Goal: Task Accomplishment & Management: Complete application form

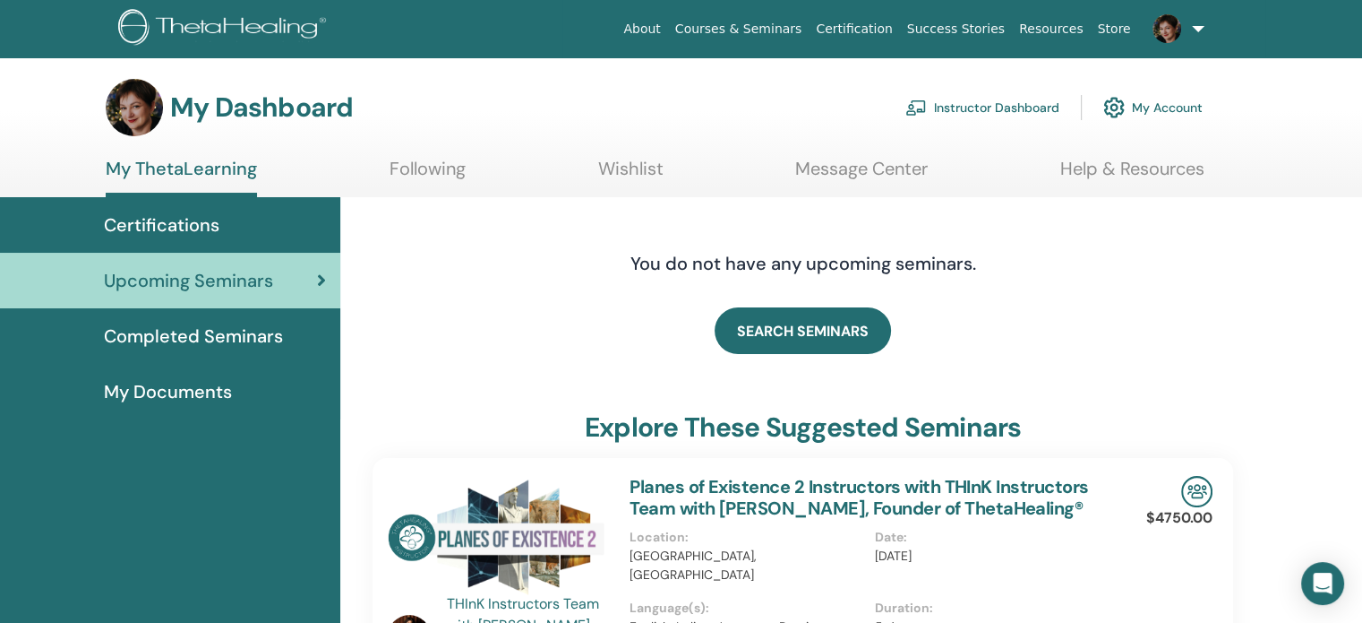
click at [933, 106] on link "Instructor Dashboard" at bounding box center [983, 107] width 154 height 39
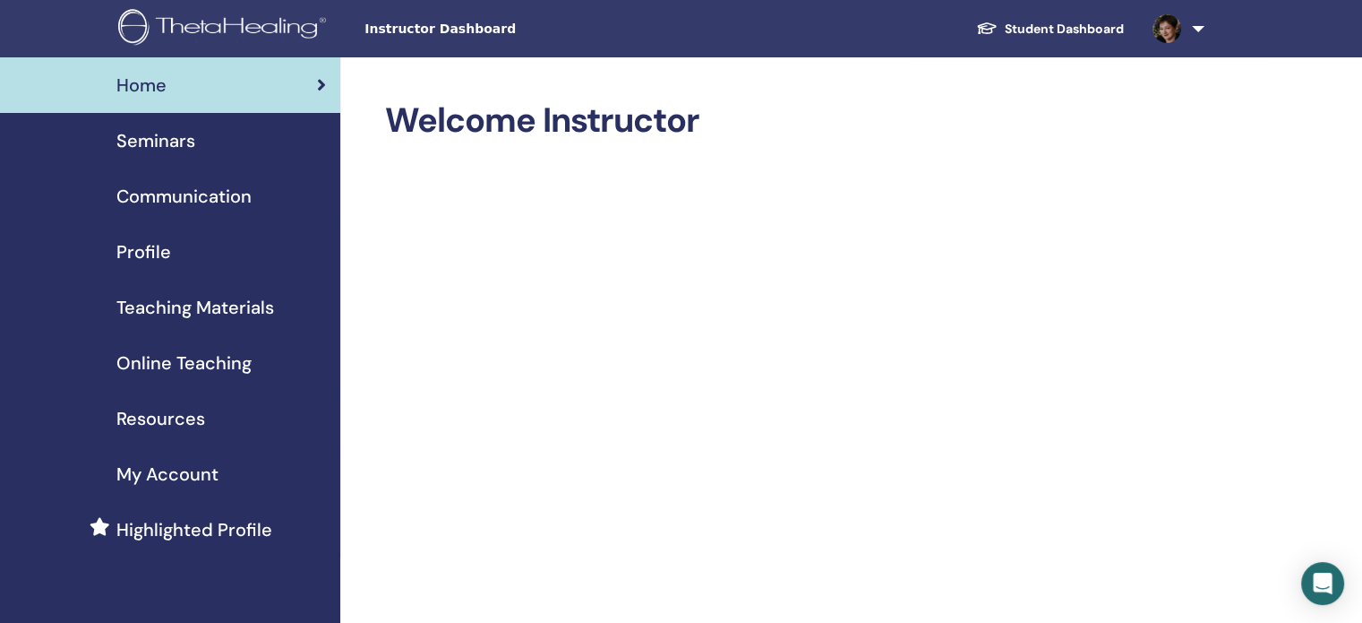
click at [149, 146] on span "Seminars" at bounding box center [155, 140] width 79 height 27
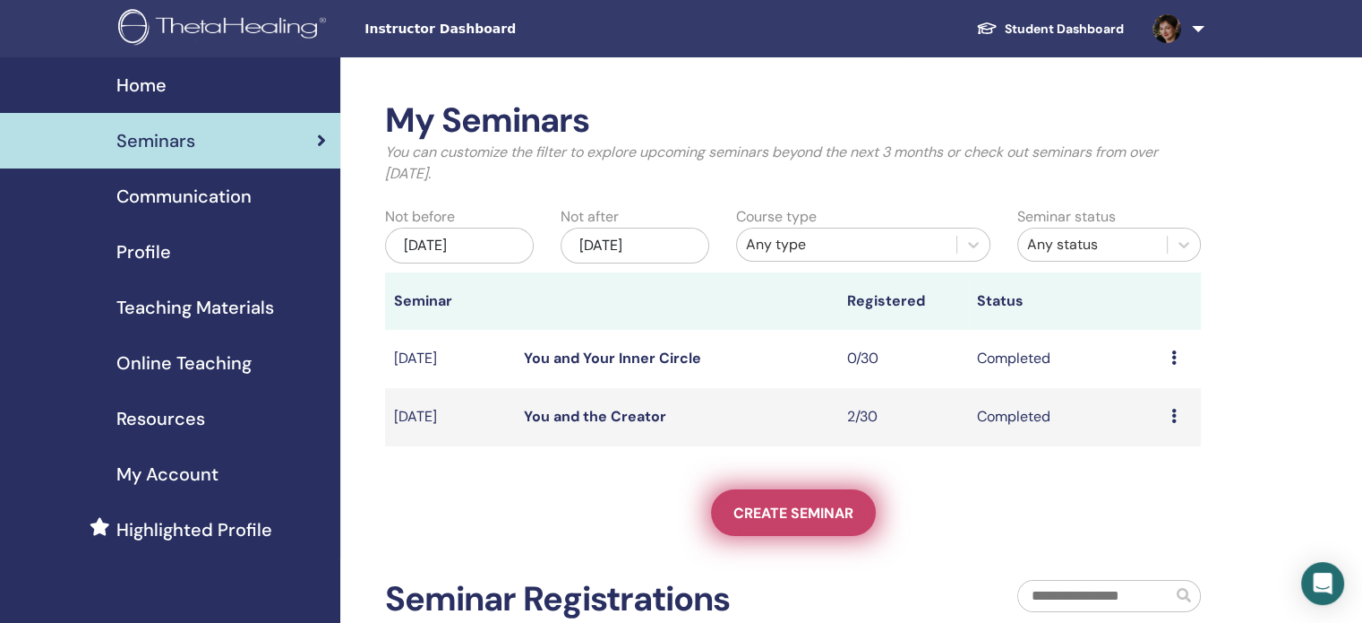
click at [756, 519] on span "Create seminar" at bounding box center [794, 512] width 120 height 19
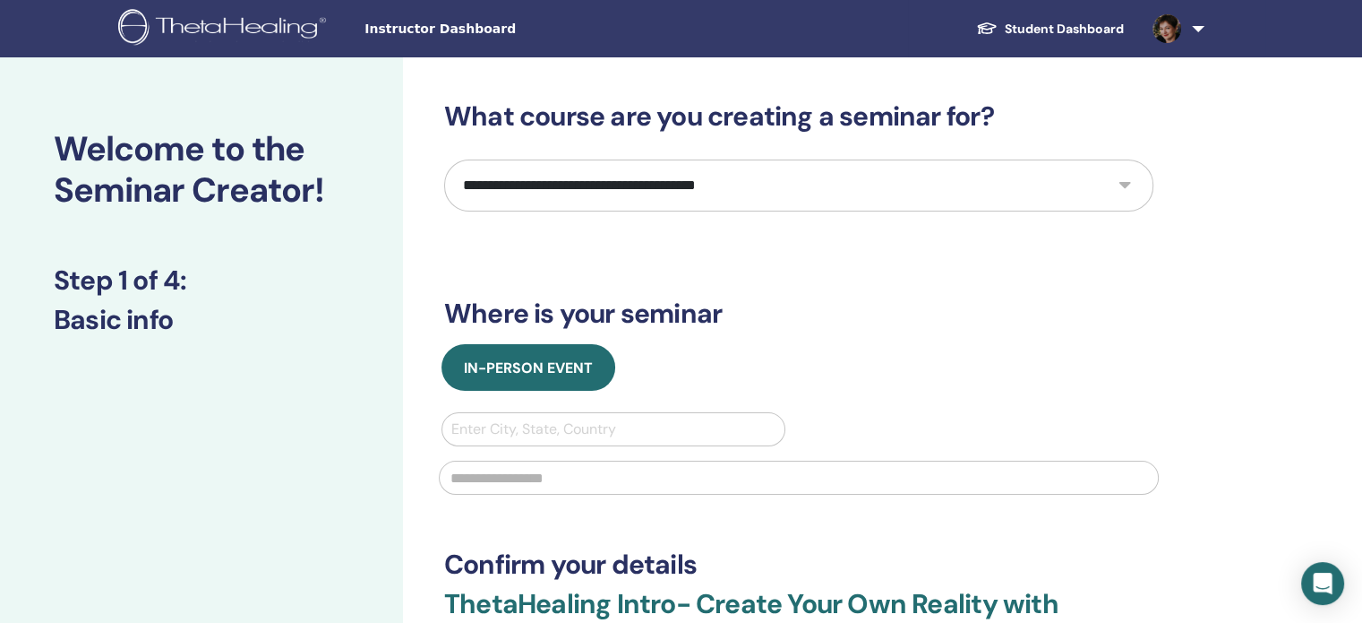
click at [548, 187] on select "**********" at bounding box center [798, 185] width 709 height 52
select select "**"
click at [444, 159] on select "**********" at bounding box center [798, 185] width 709 height 52
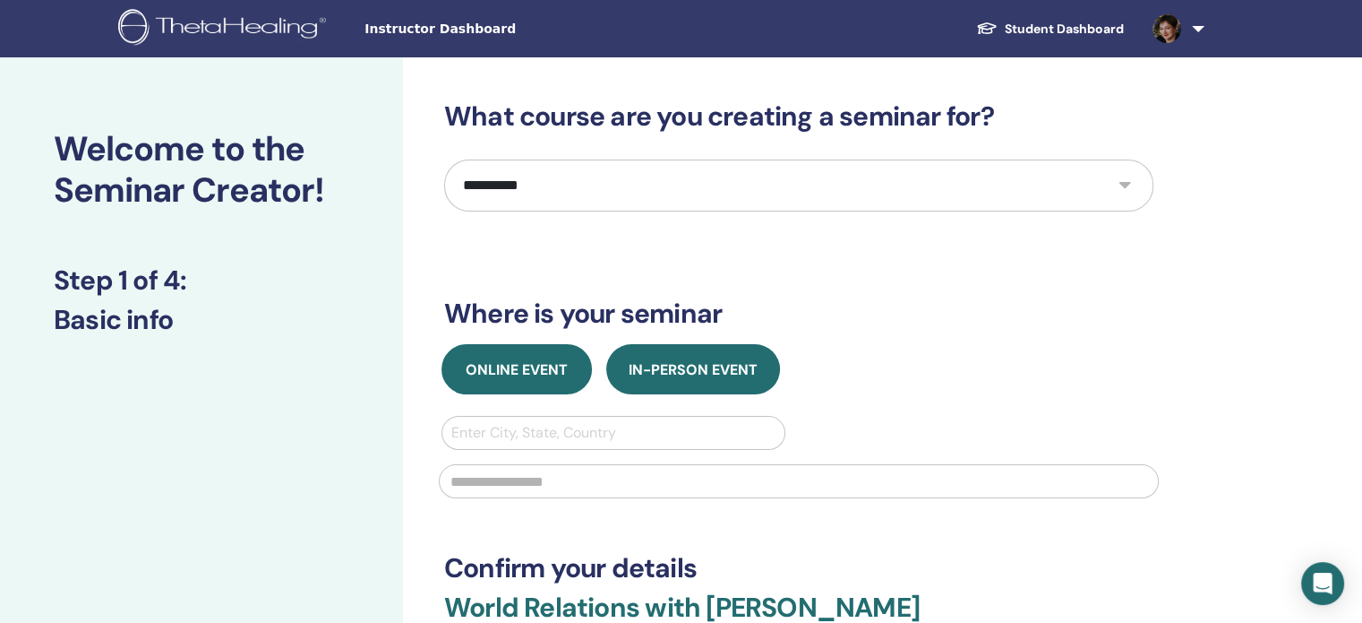
click at [521, 373] on span "Online Event" at bounding box center [517, 369] width 102 height 19
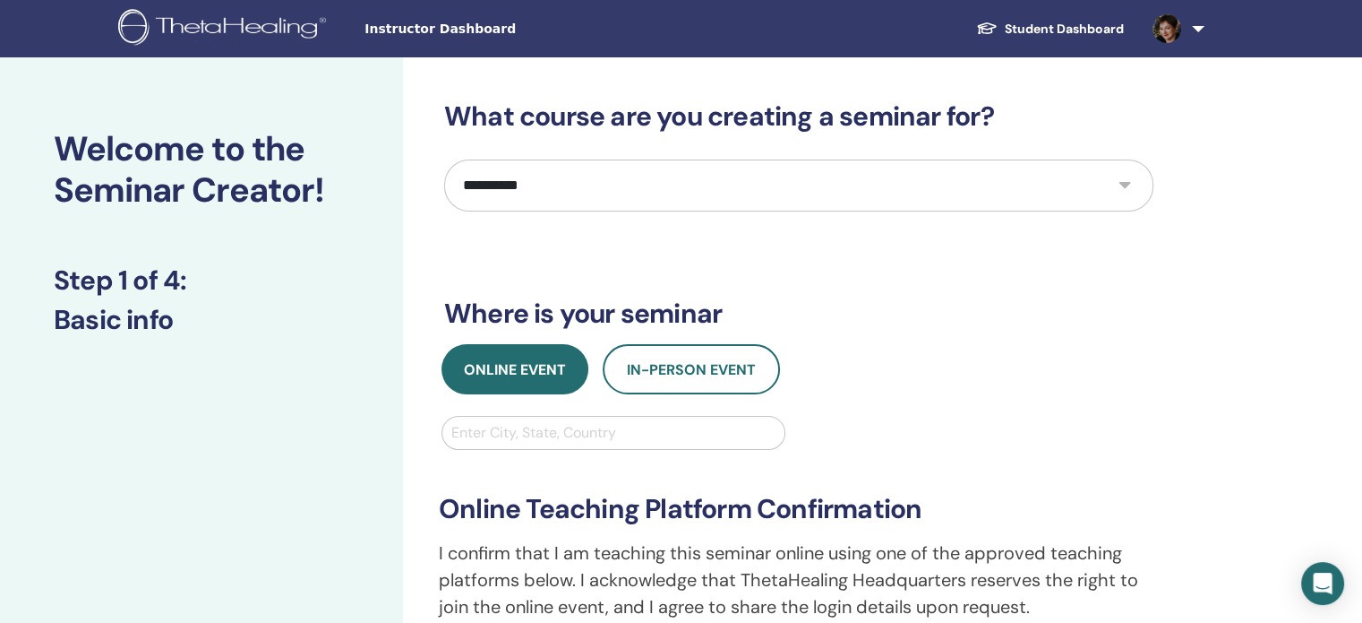
click at [519, 430] on div at bounding box center [613, 432] width 324 height 25
type input "**"
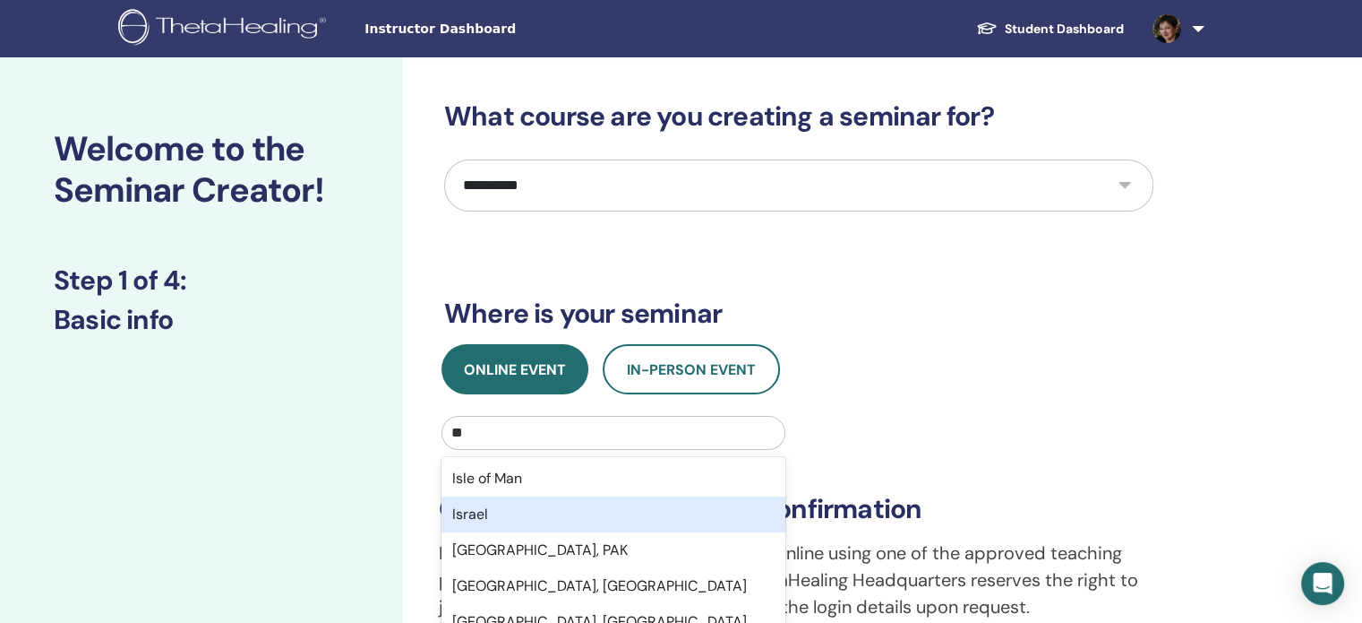
click at [479, 529] on div "Israel" at bounding box center [614, 514] width 344 height 36
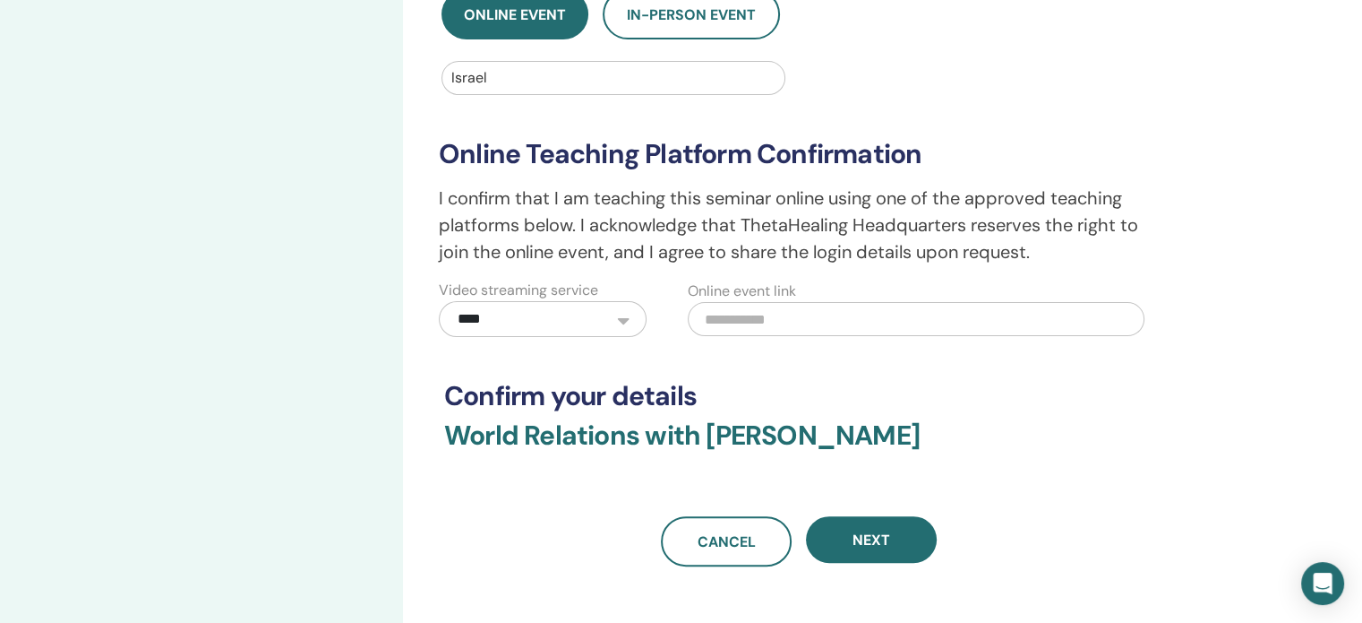
scroll to position [358, 0]
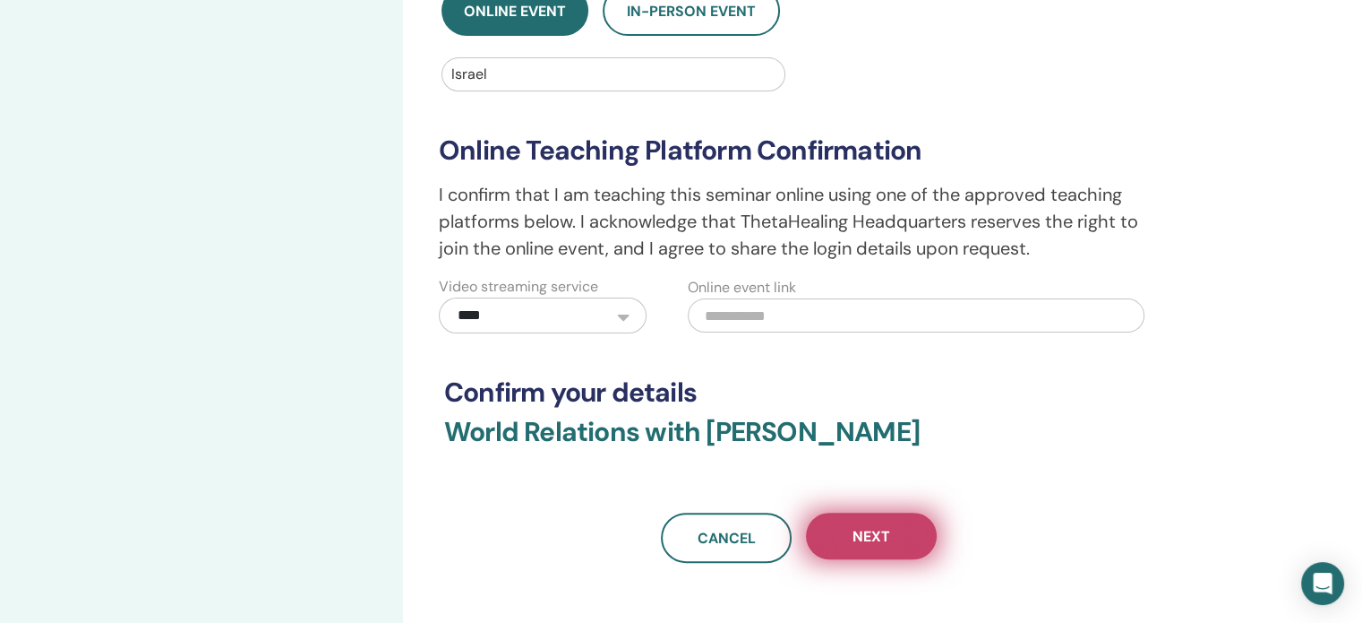
click at [903, 533] on button "Next" at bounding box center [871, 535] width 131 height 47
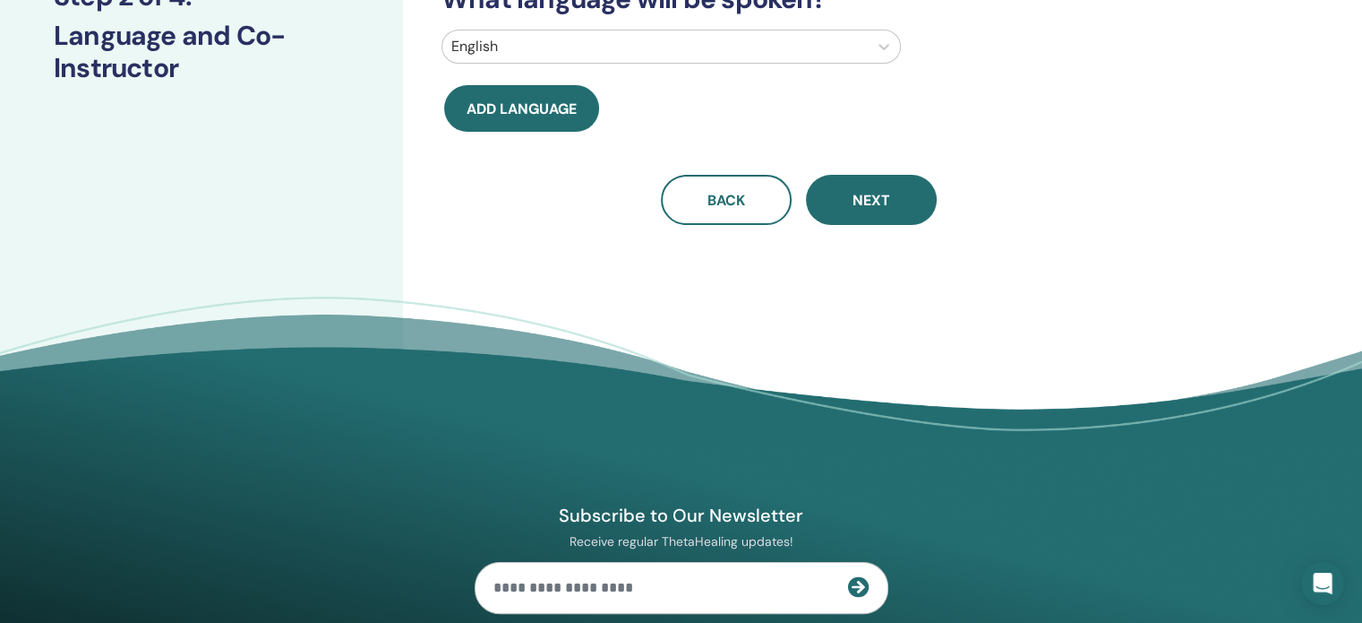
scroll to position [0, 0]
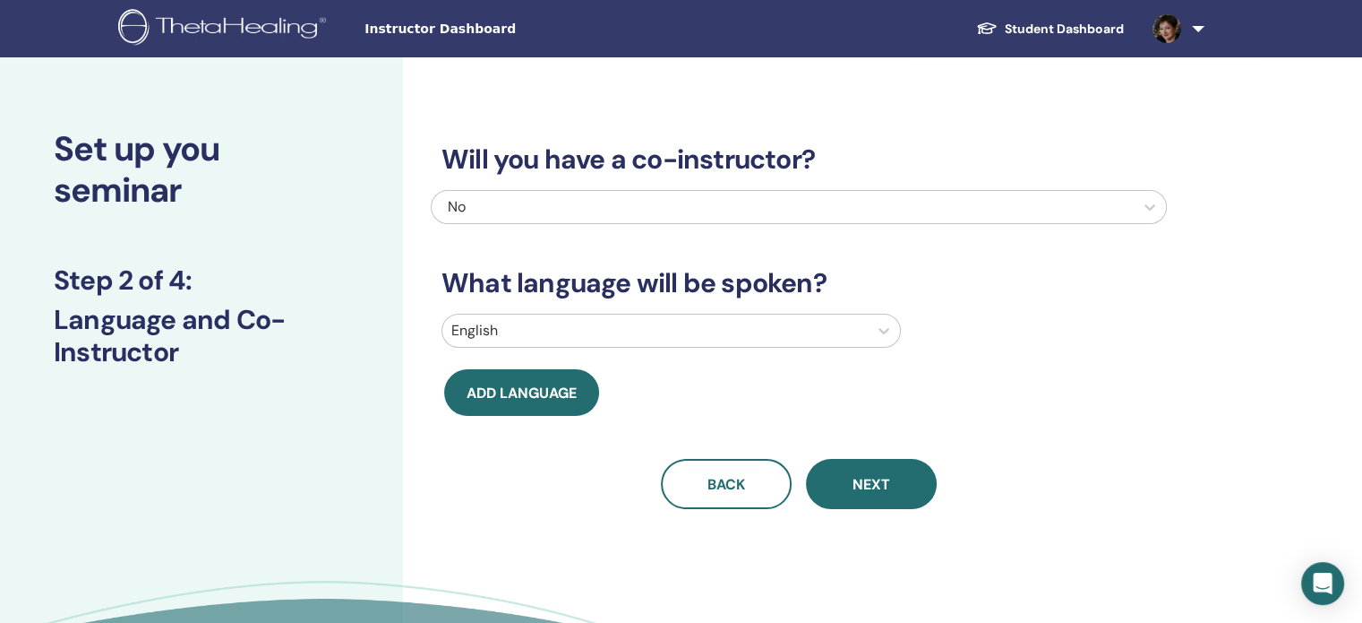
click at [608, 334] on div at bounding box center [655, 330] width 408 height 25
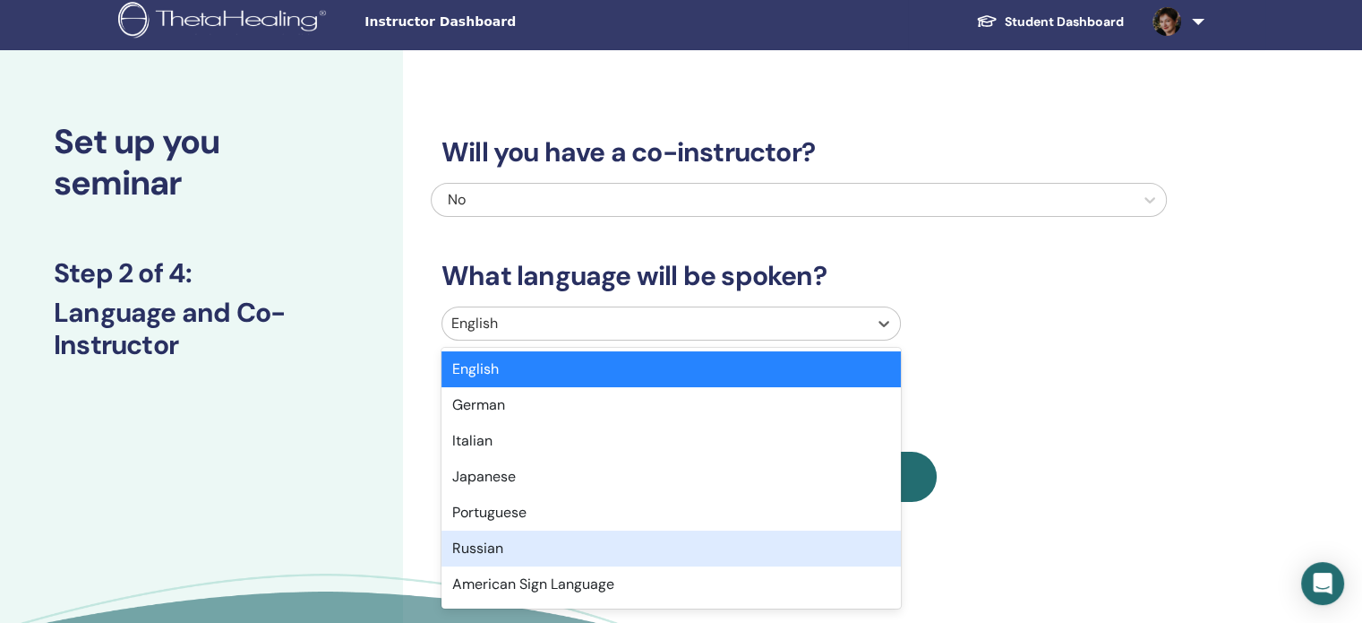
click at [508, 544] on div "Russian" at bounding box center [671, 548] width 459 height 36
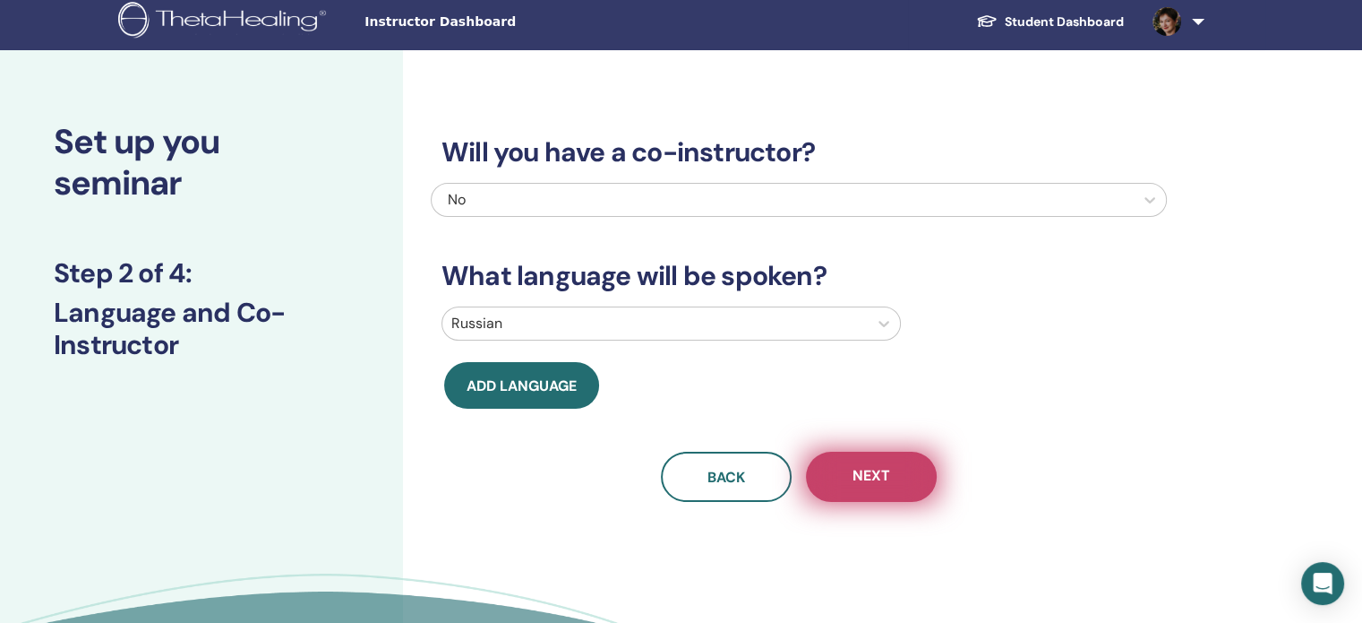
click at [850, 465] on button "Next" at bounding box center [871, 476] width 131 height 50
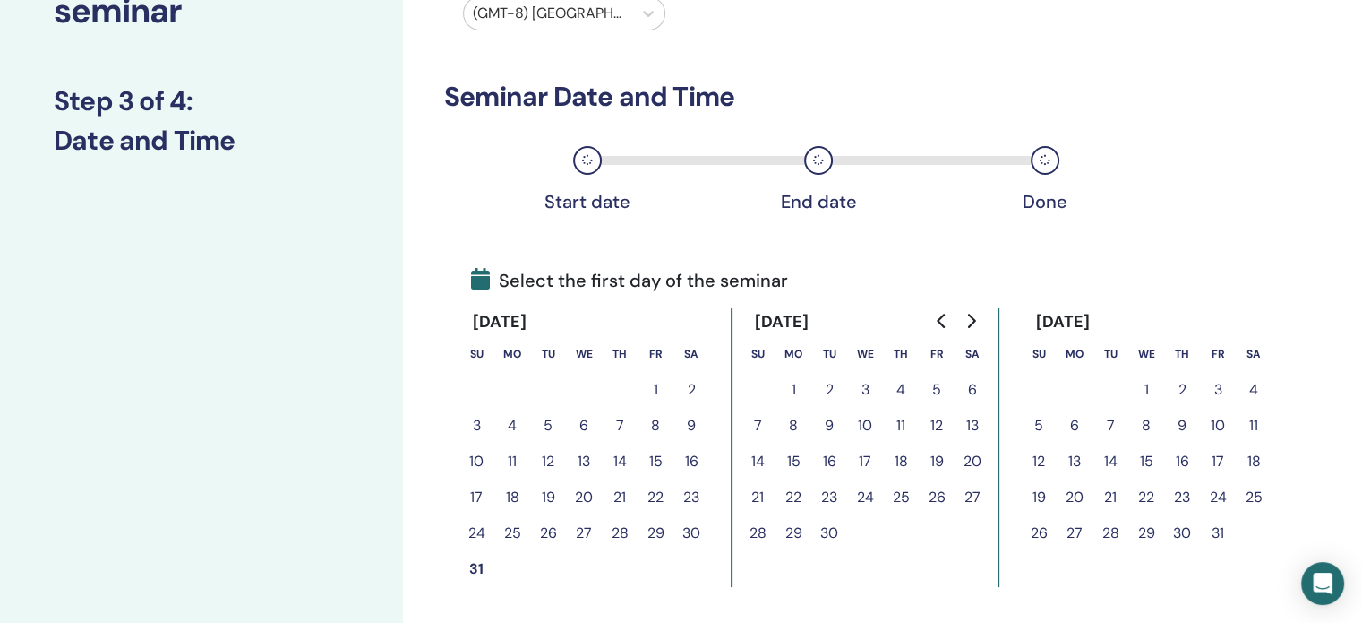
scroll to position [186, 0]
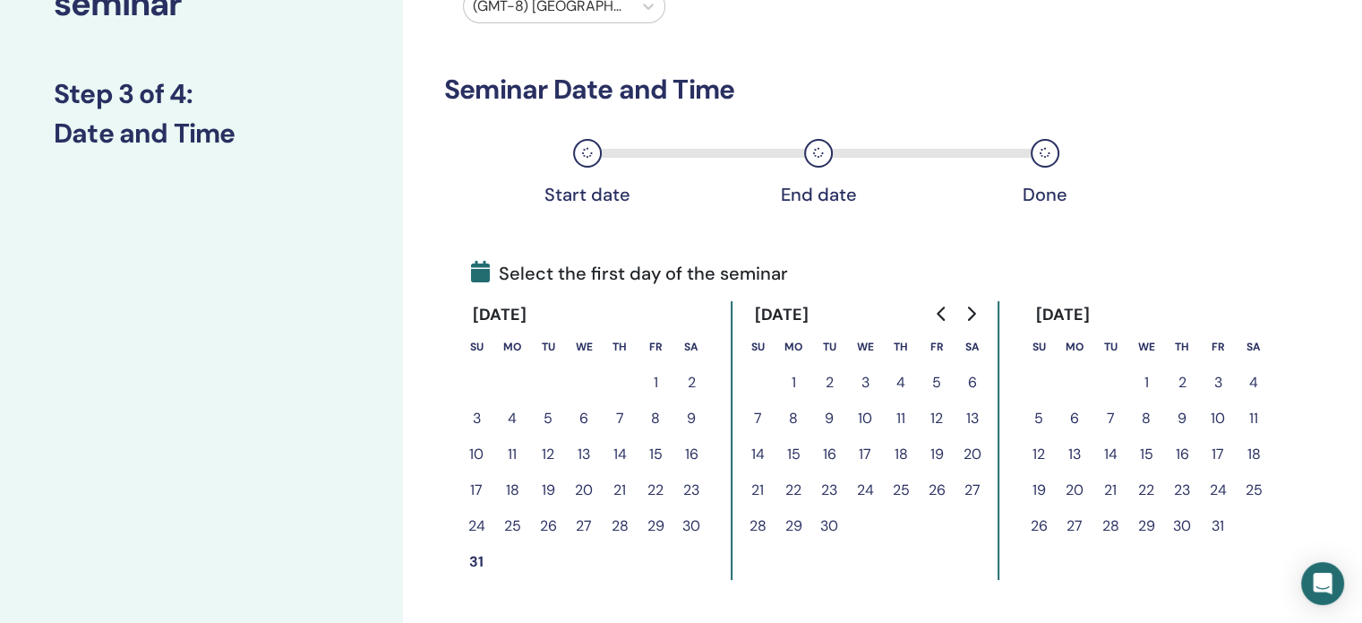
click at [936, 374] on button "5" at bounding box center [937, 383] width 36 height 36
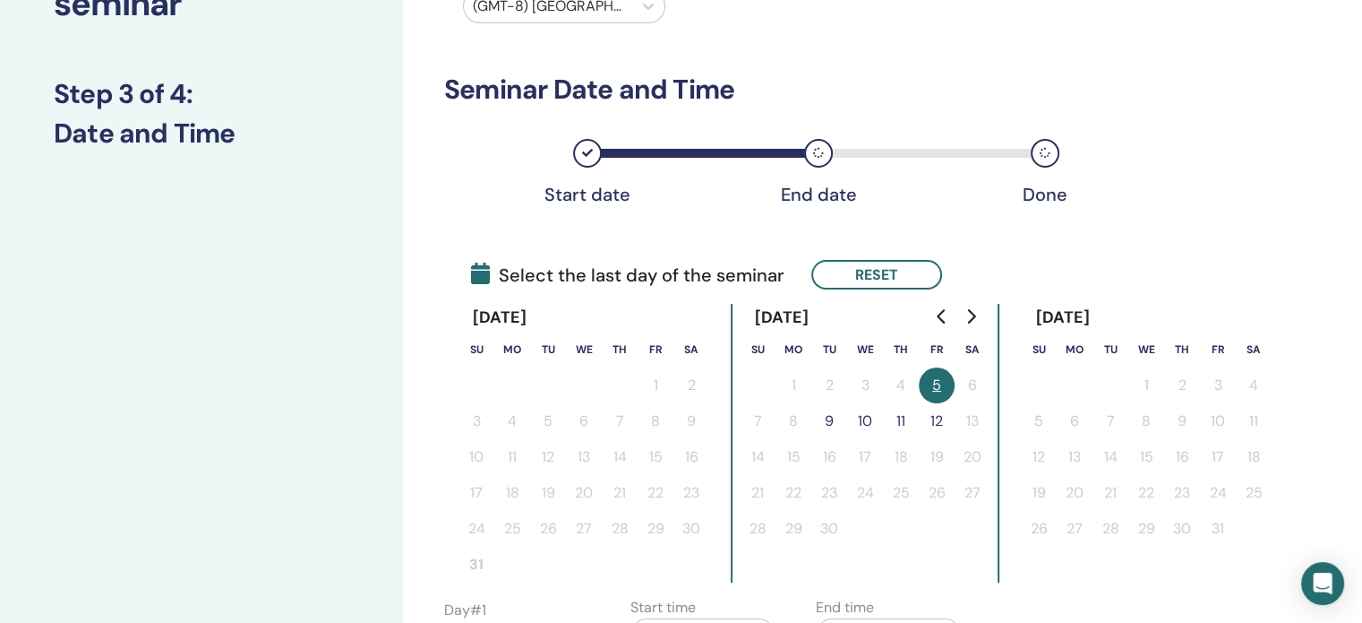
click at [828, 426] on button "9" at bounding box center [829, 421] width 36 height 36
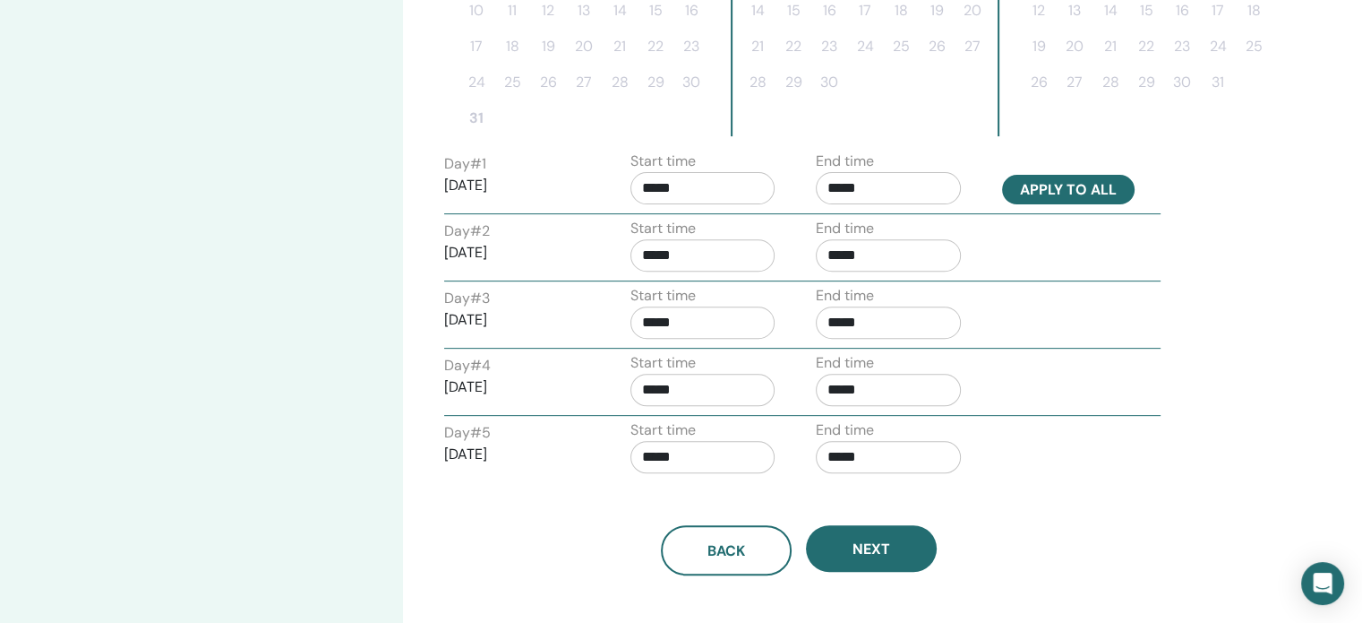
scroll to position [724, 0]
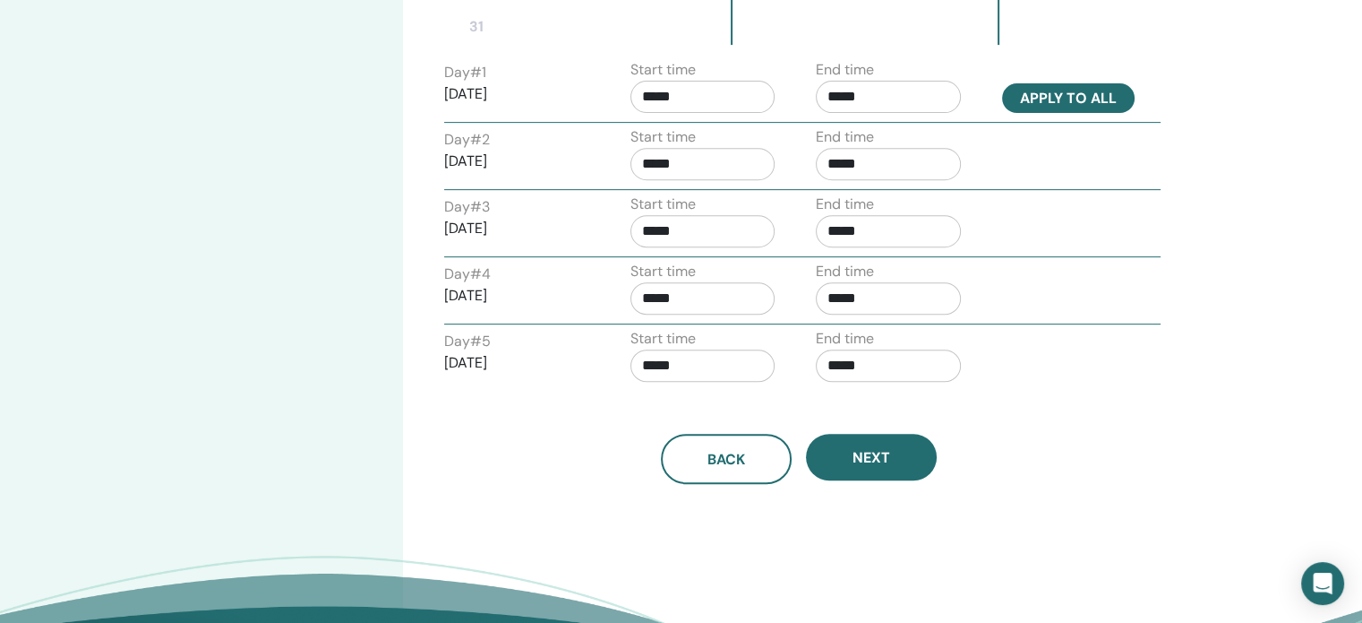
click at [1068, 92] on button "Apply to all" at bounding box center [1068, 98] width 133 height 30
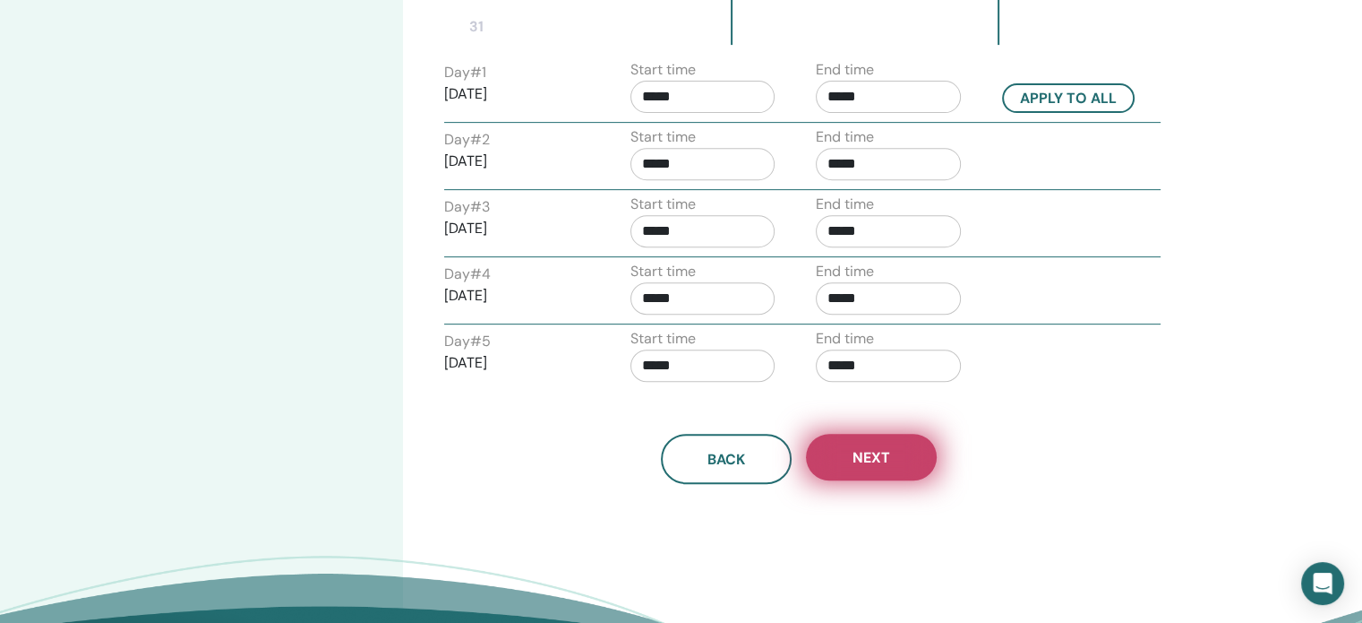
click at [856, 454] on span "Next" at bounding box center [872, 457] width 38 height 19
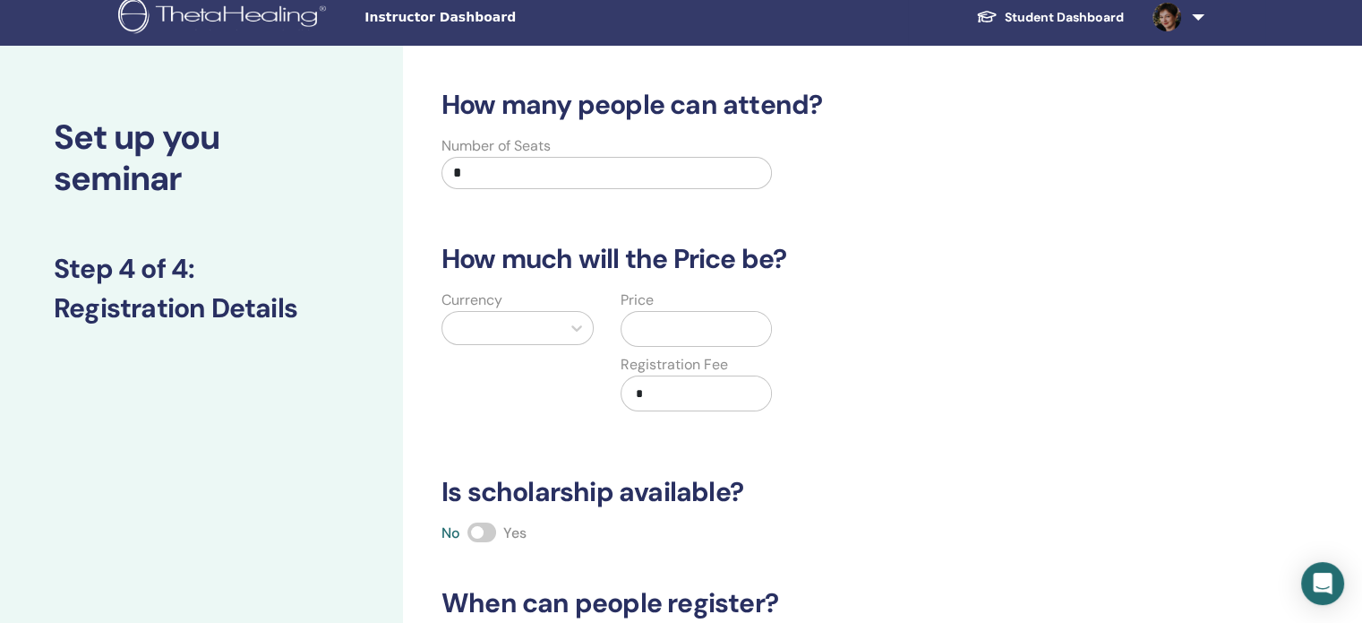
scroll to position [7, 0]
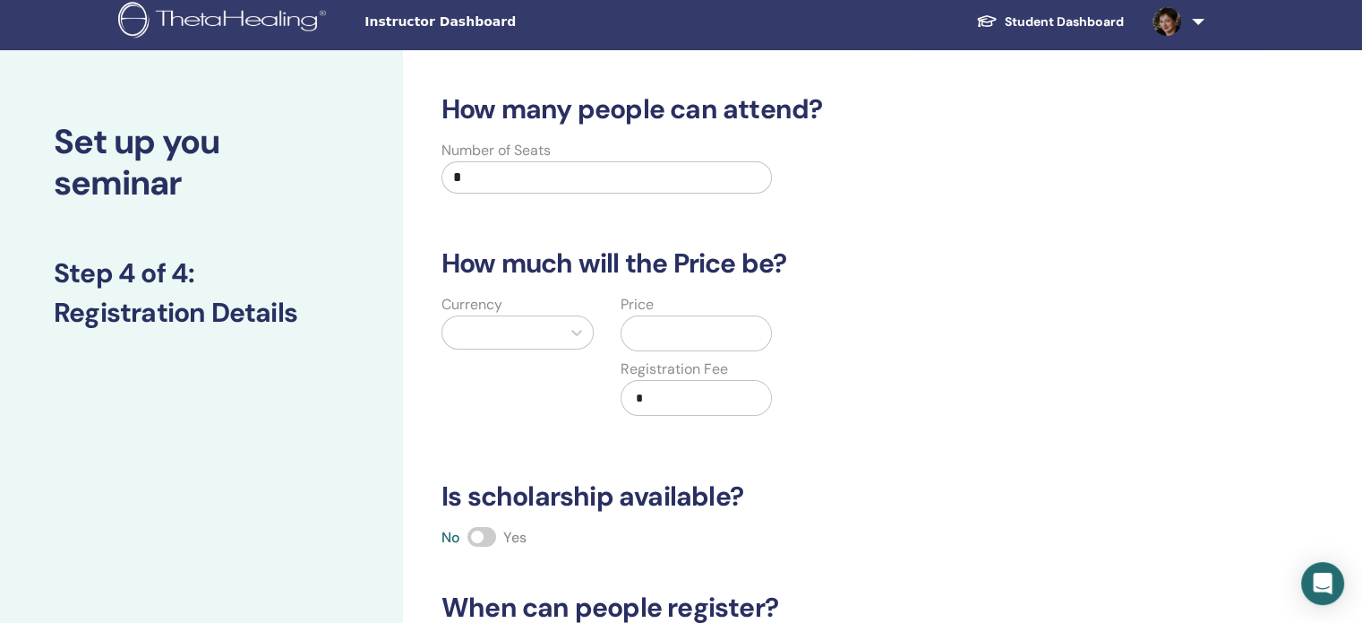
click at [609, 170] on input "*" at bounding box center [607, 177] width 331 height 32
type input "**"
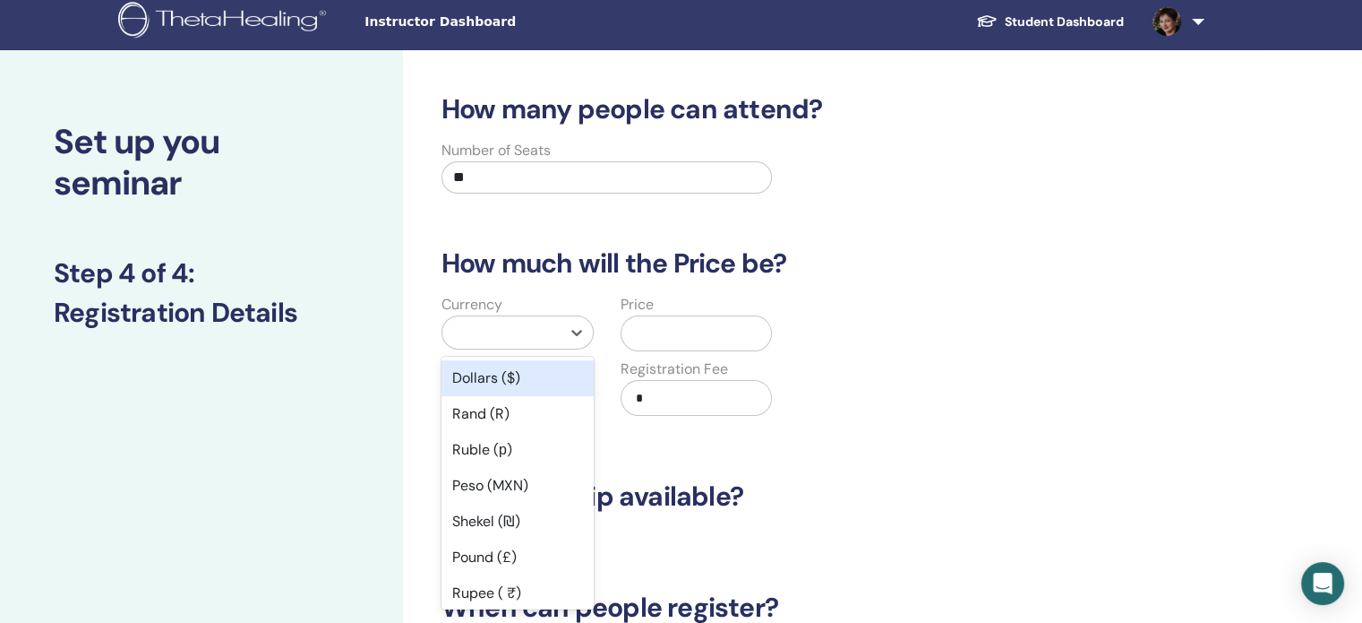
click at [508, 338] on div at bounding box center [501, 332] width 100 height 25
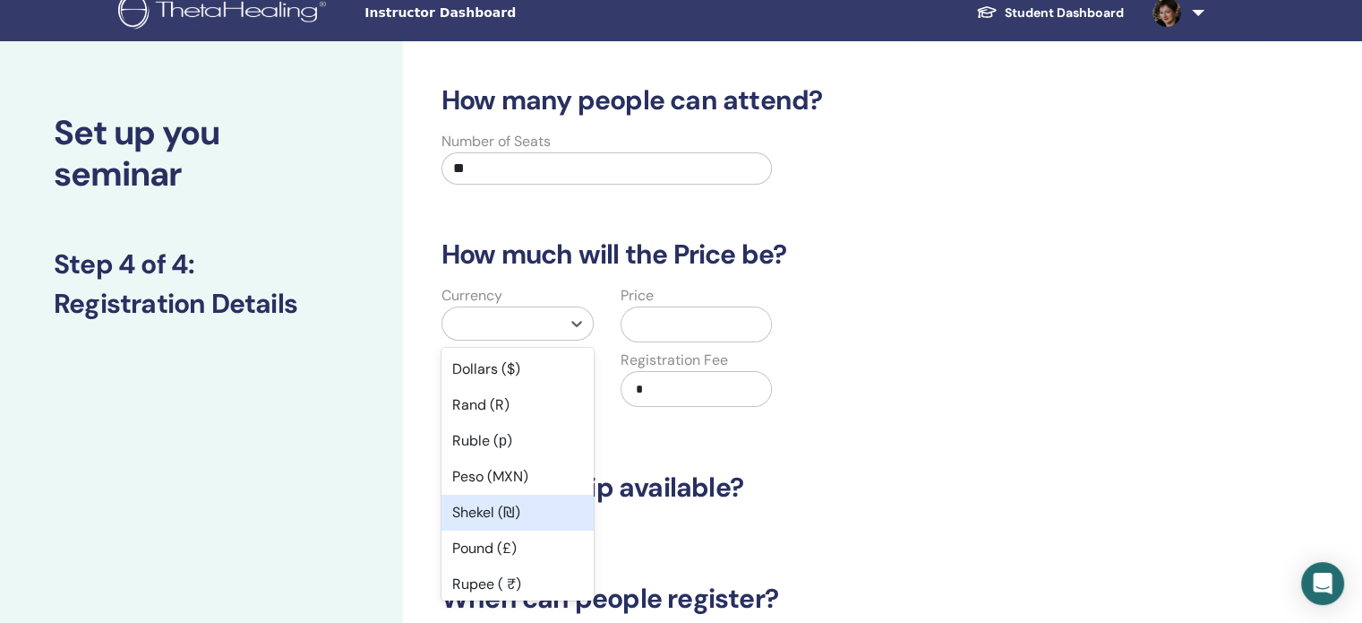
click at [484, 519] on div "Shekel (₪)" at bounding box center [518, 512] width 152 height 36
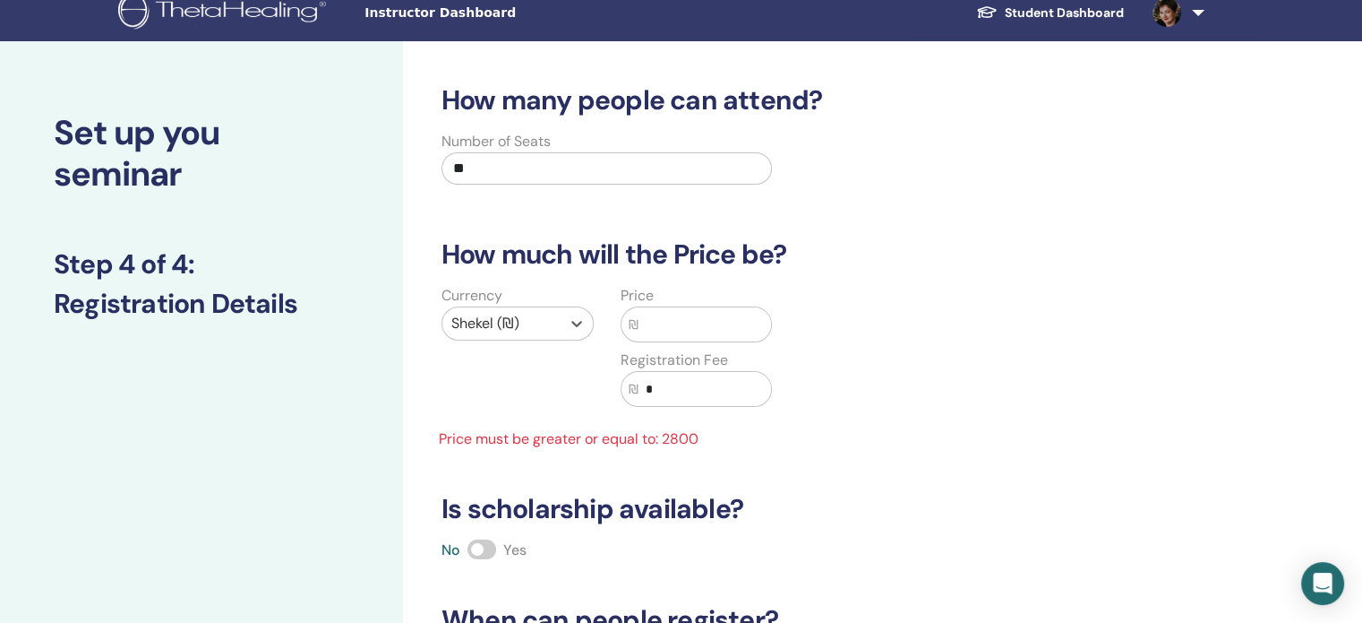
click at [509, 320] on div at bounding box center [501, 323] width 100 height 25
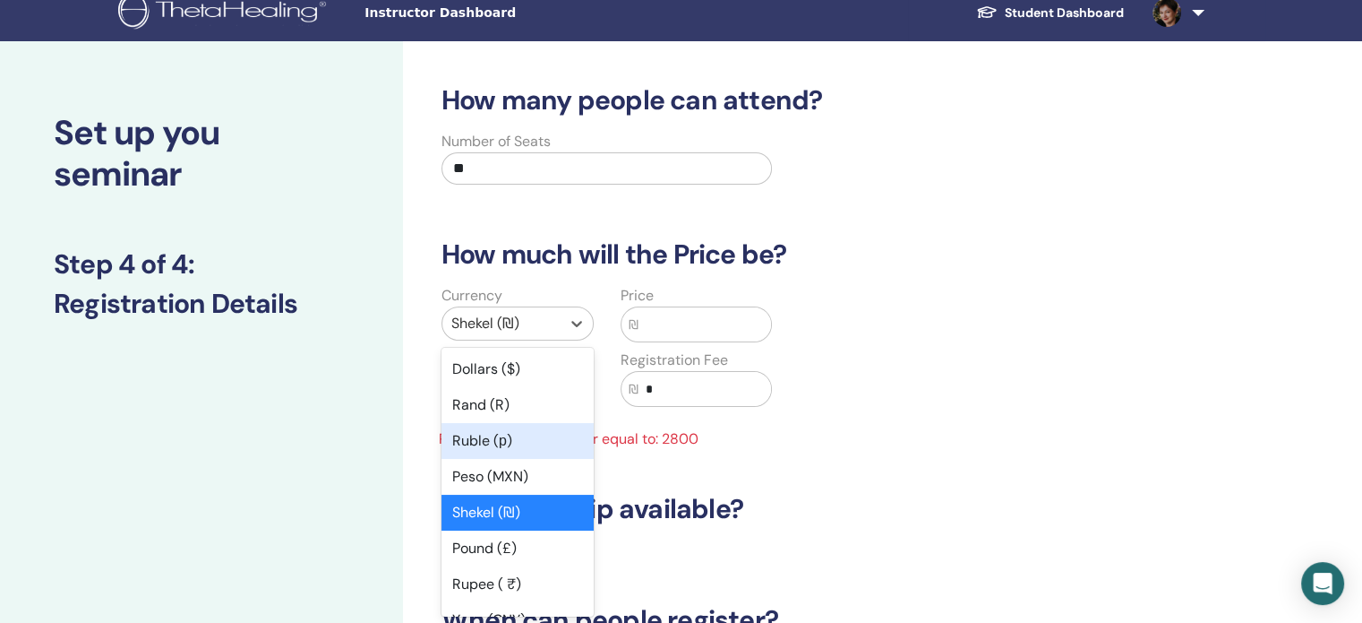
click at [499, 439] on div "Ruble (р)" at bounding box center [518, 441] width 152 height 36
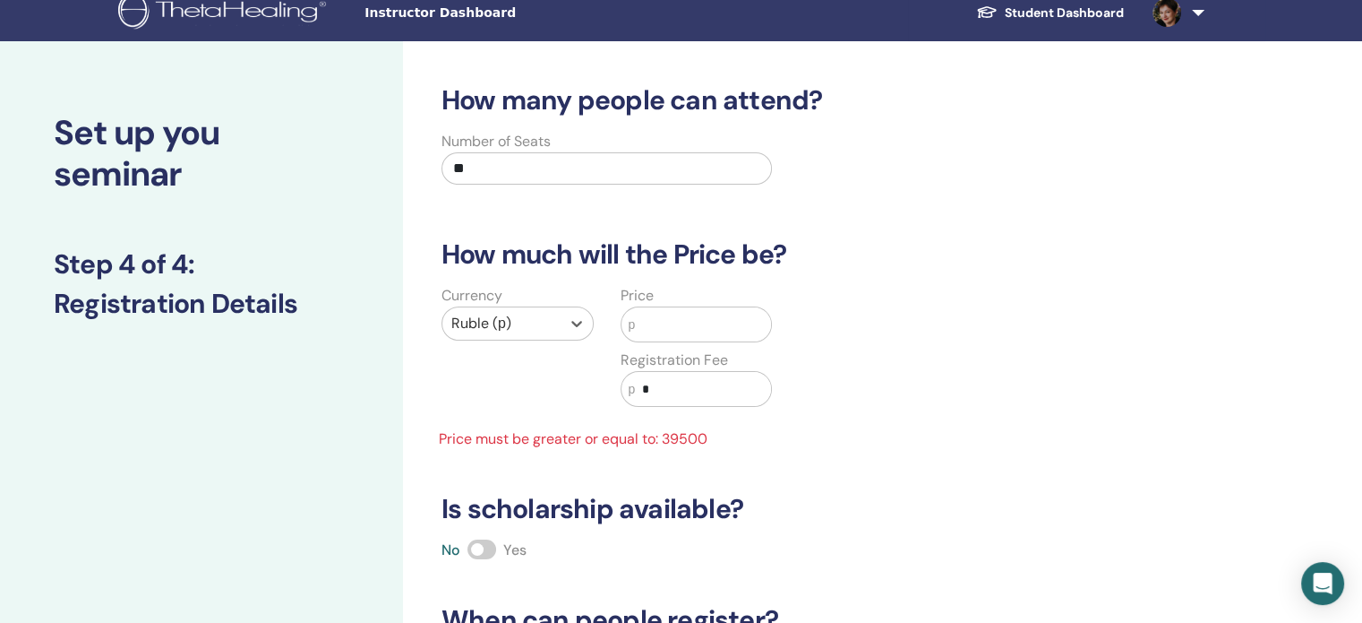
click at [510, 327] on div at bounding box center [501, 323] width 100 height 25
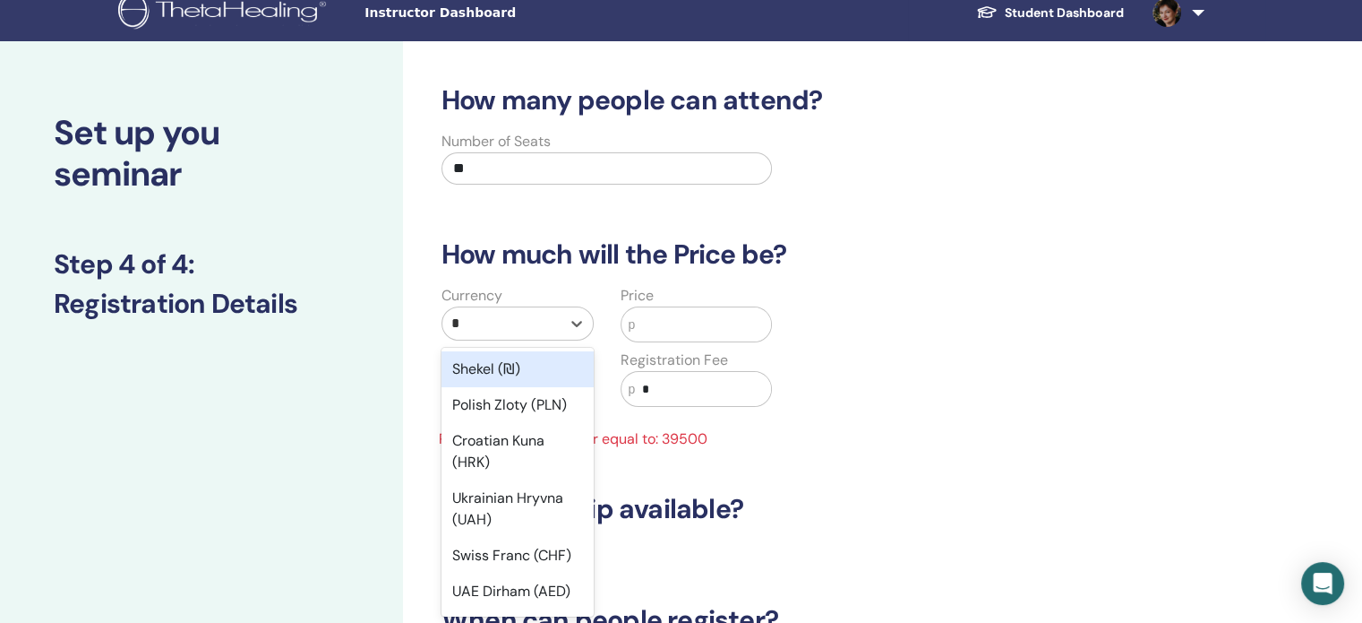
type input "**"
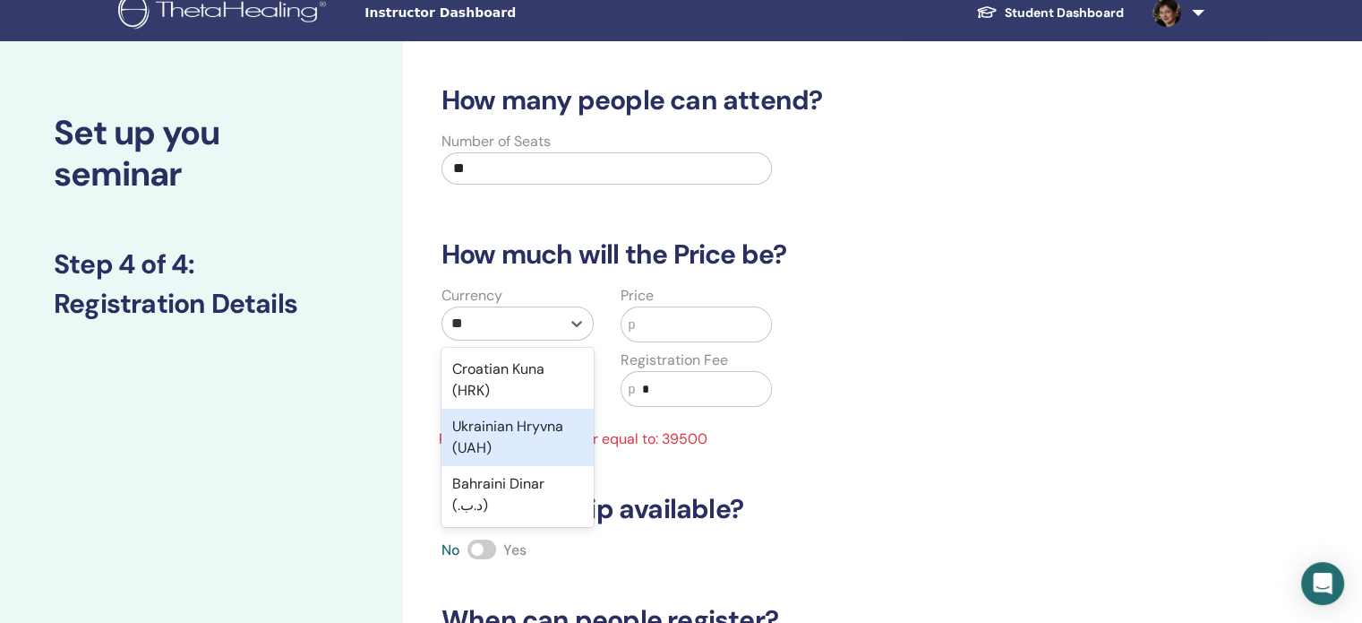
click at [551, 433] on div "Ukrainian Hryvna (UAH)" at bounding box center [518, 436] width 152 height 57
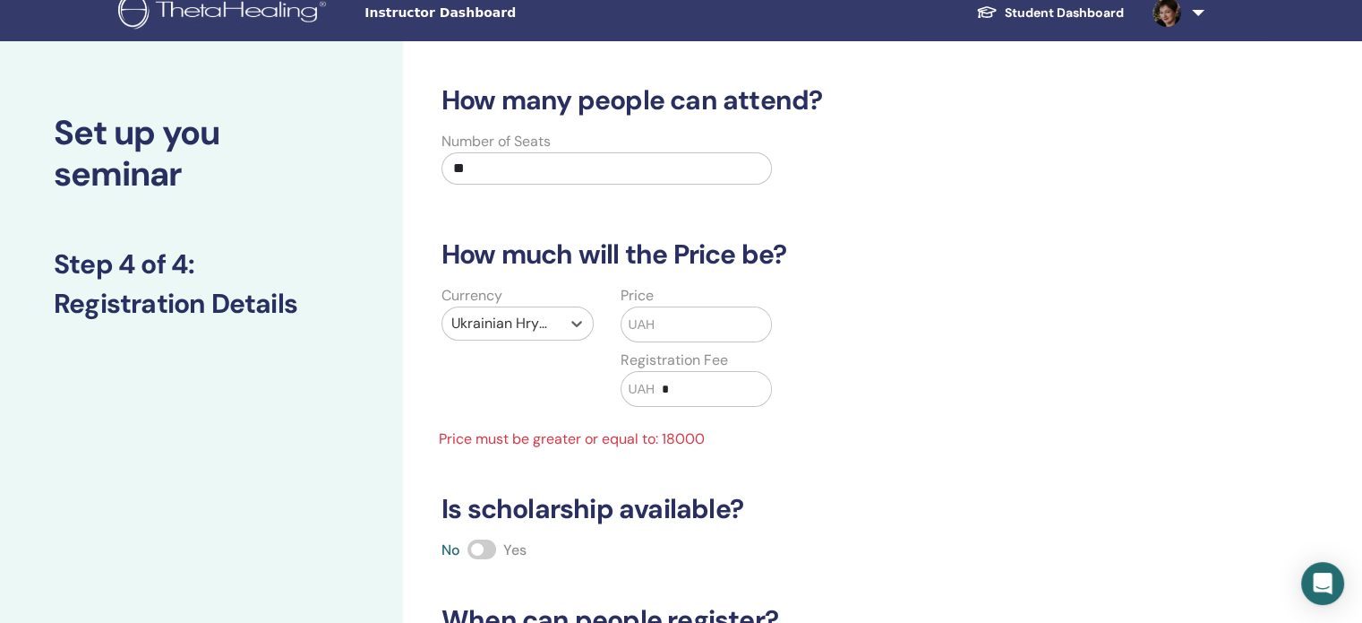
click at [451, 329] on input "text" at bounding box center [453, 323] width 4 height 21
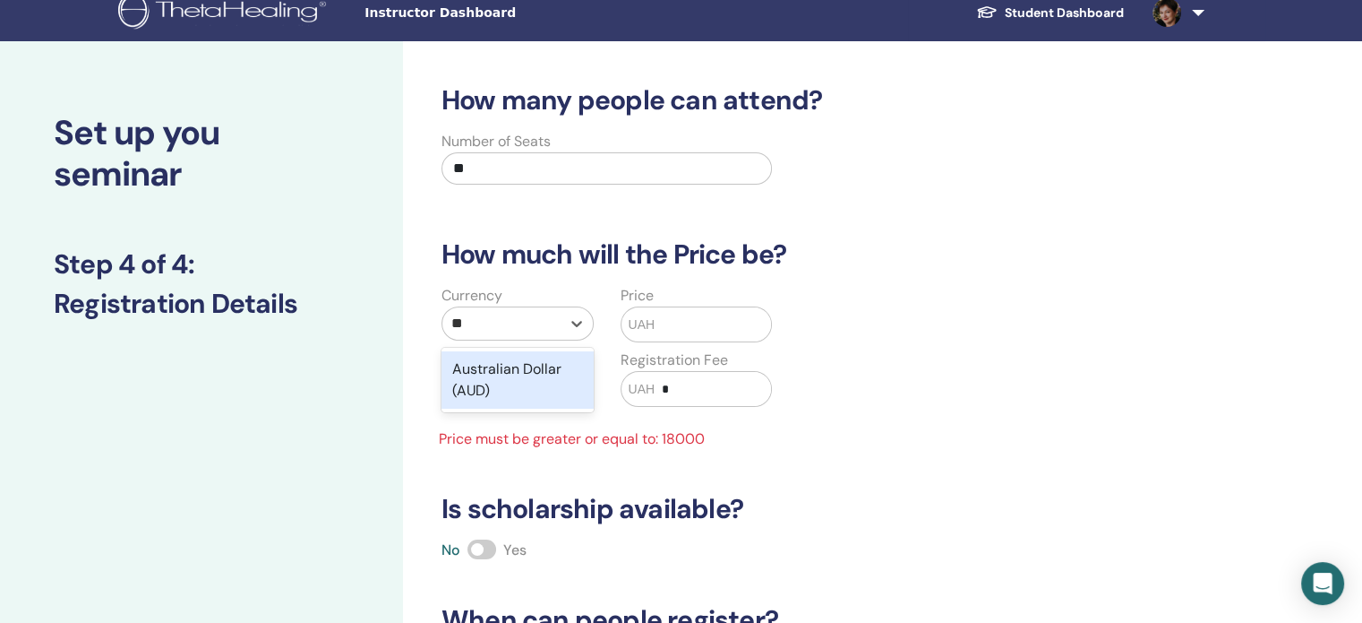
scroll to position [0, 0]
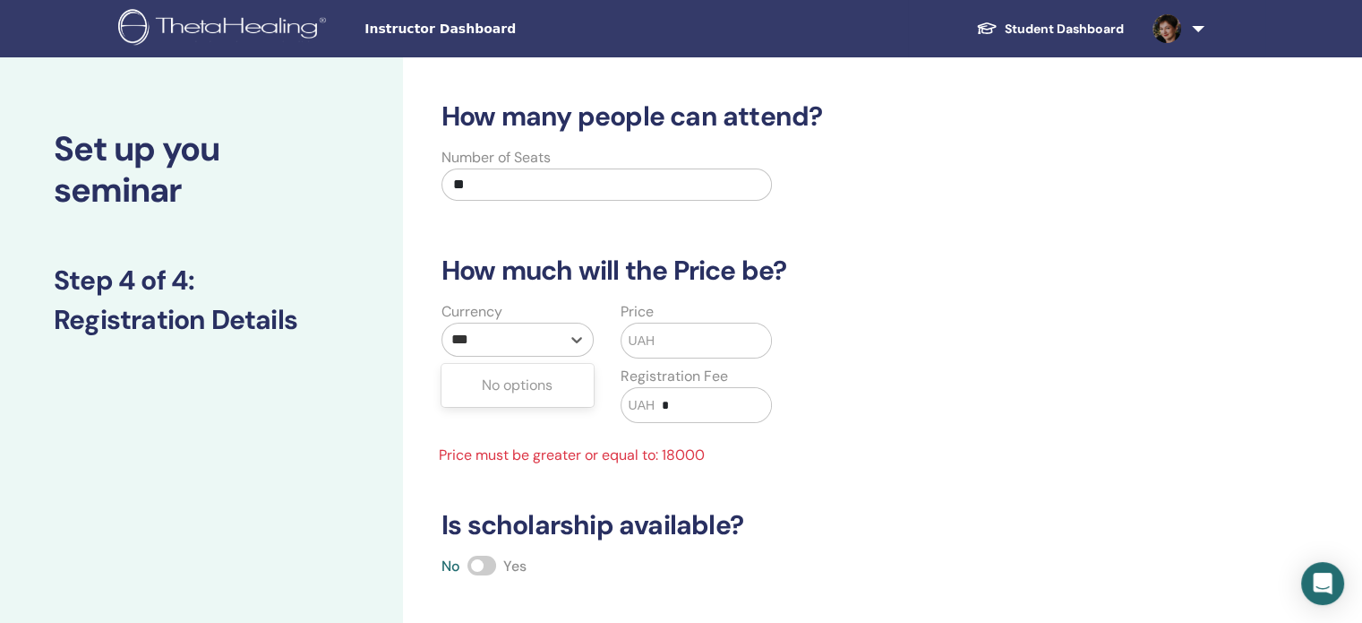
type input "***"
click at [835, 435] on div "Currency 0 results available for search term USD. Use Up and Down to choose opt…" at bounding box center [785, 383] width 736 height 165
click at [551, 341] on div at bounding box center [501, 339] width 100 height 25
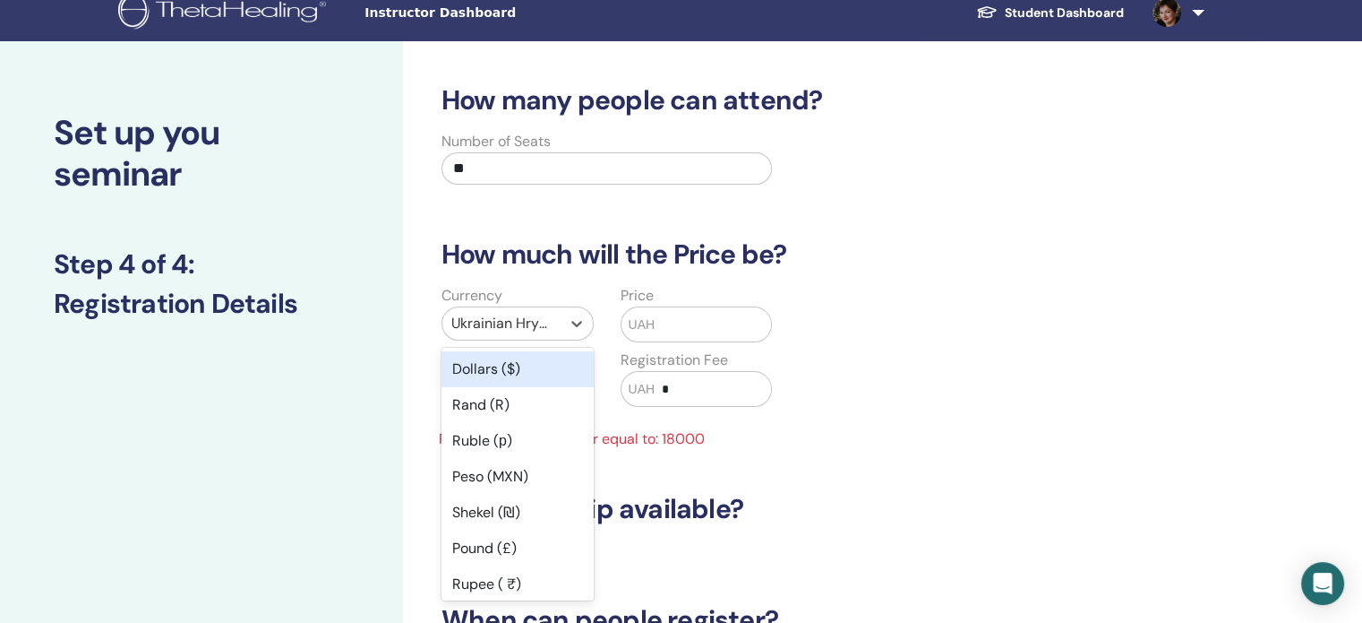
click at [494, 373] on div "Dollars ($)" at bounding box center [518, 369] width 152 height 36
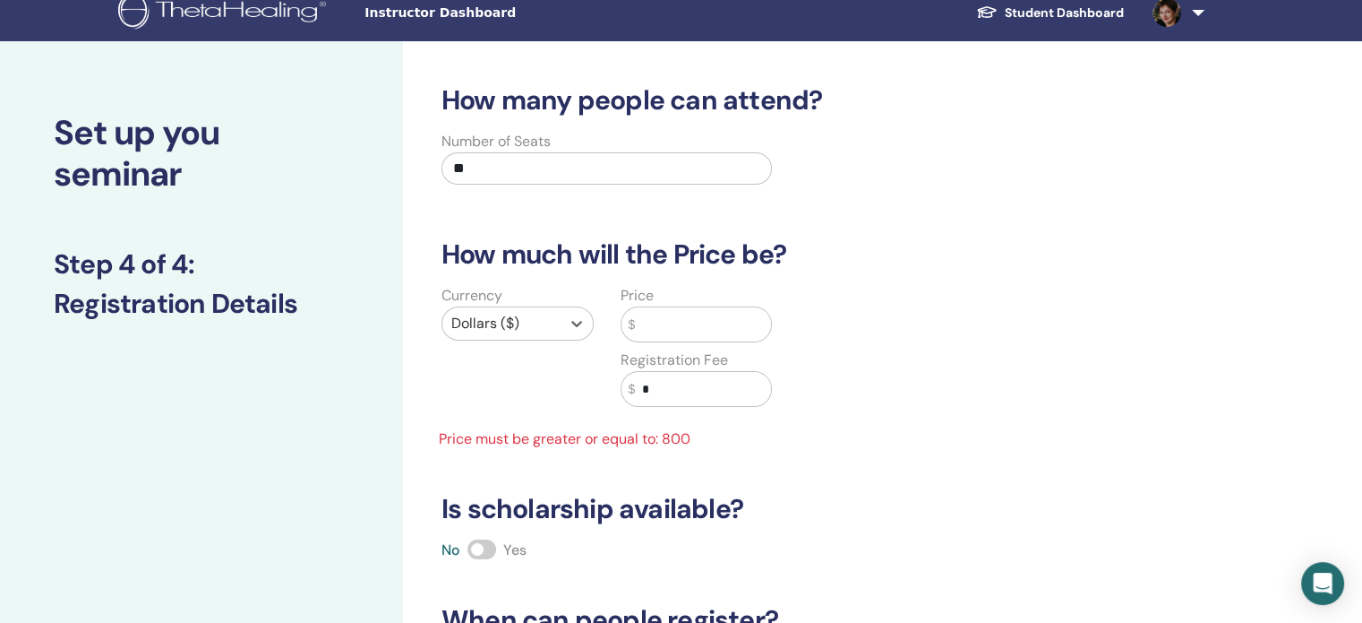
click at [523, 320] on div at bounding box center [501, 323] width 100 height 25
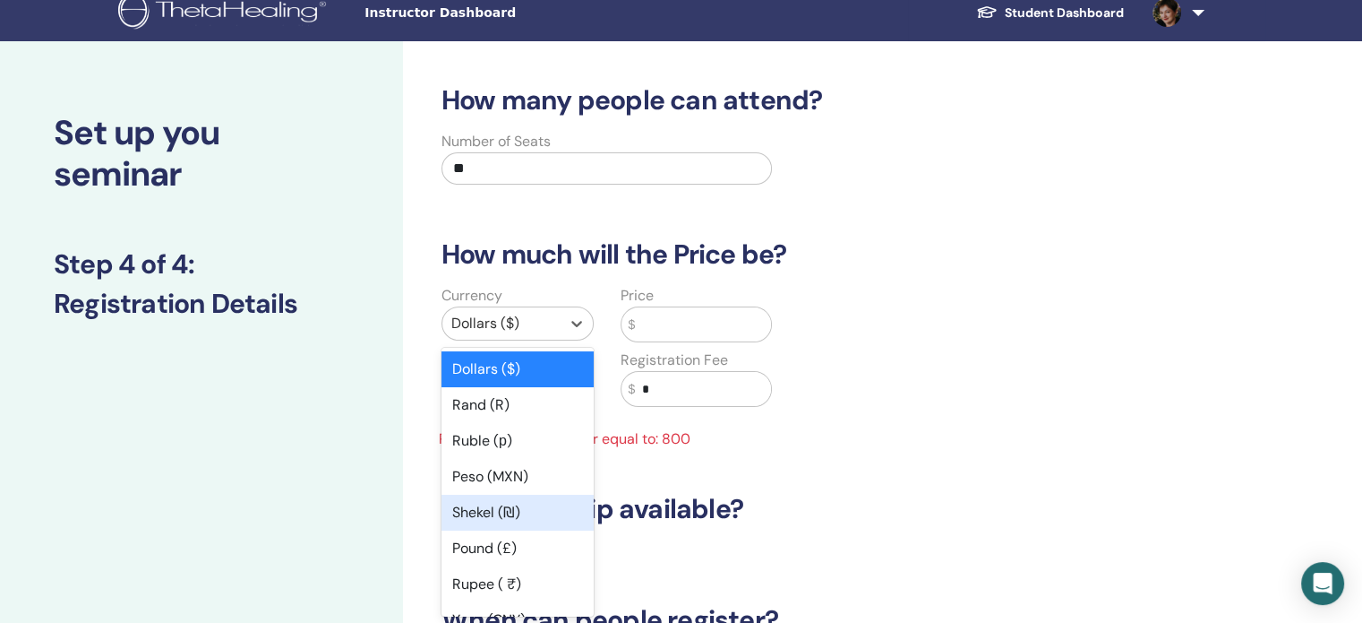
click at [503, 509] on div "Shekel (₪)" at bounding box center [518, 512] width 152 height 36
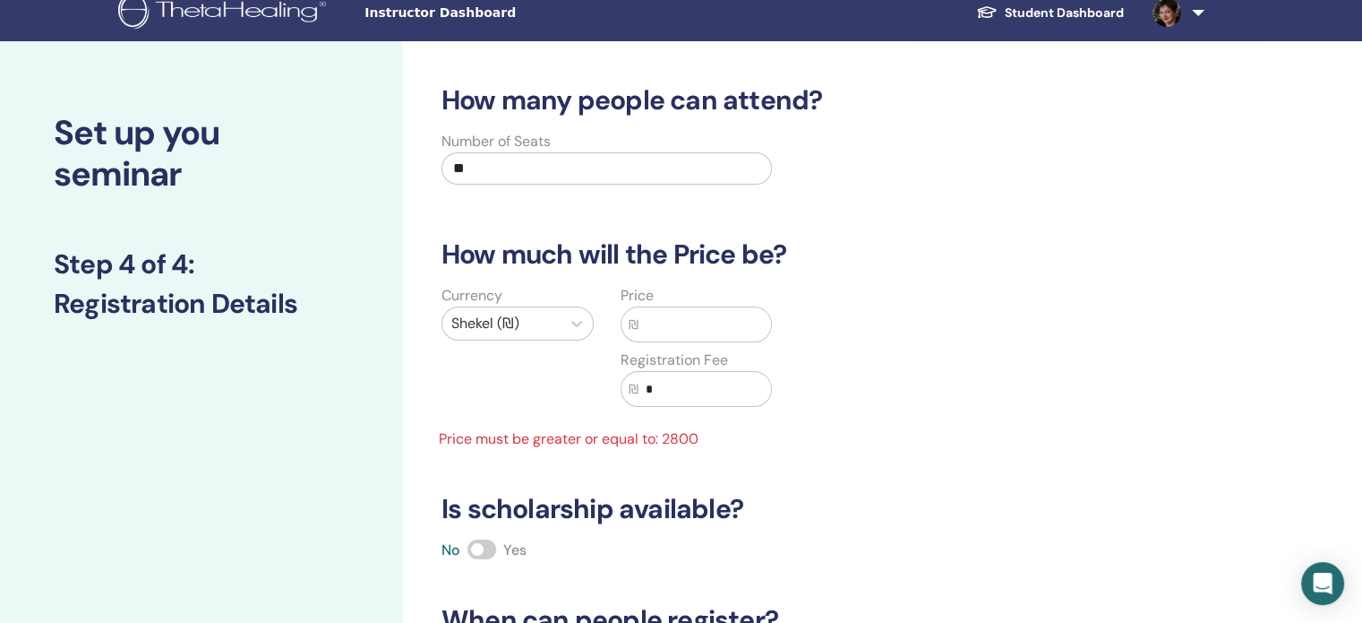
click at [659, 322] on input "text" at bounding box center [705, 324] width 133 height 34
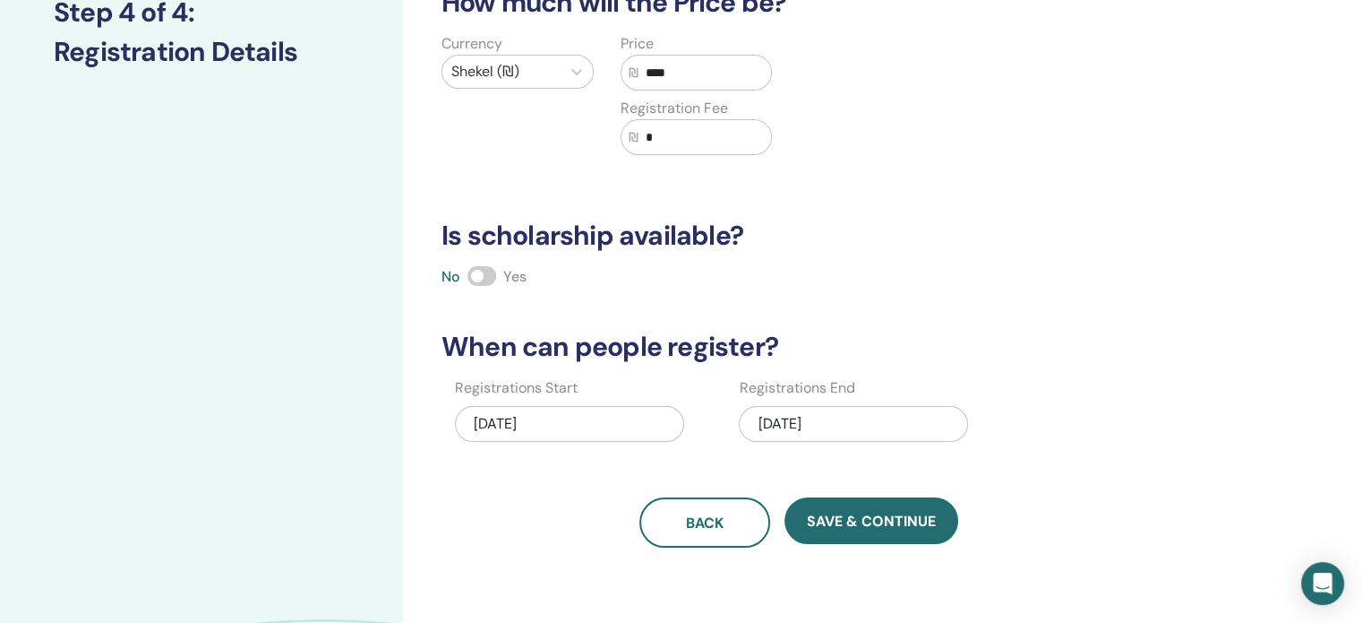
scroll to position [269, 0]
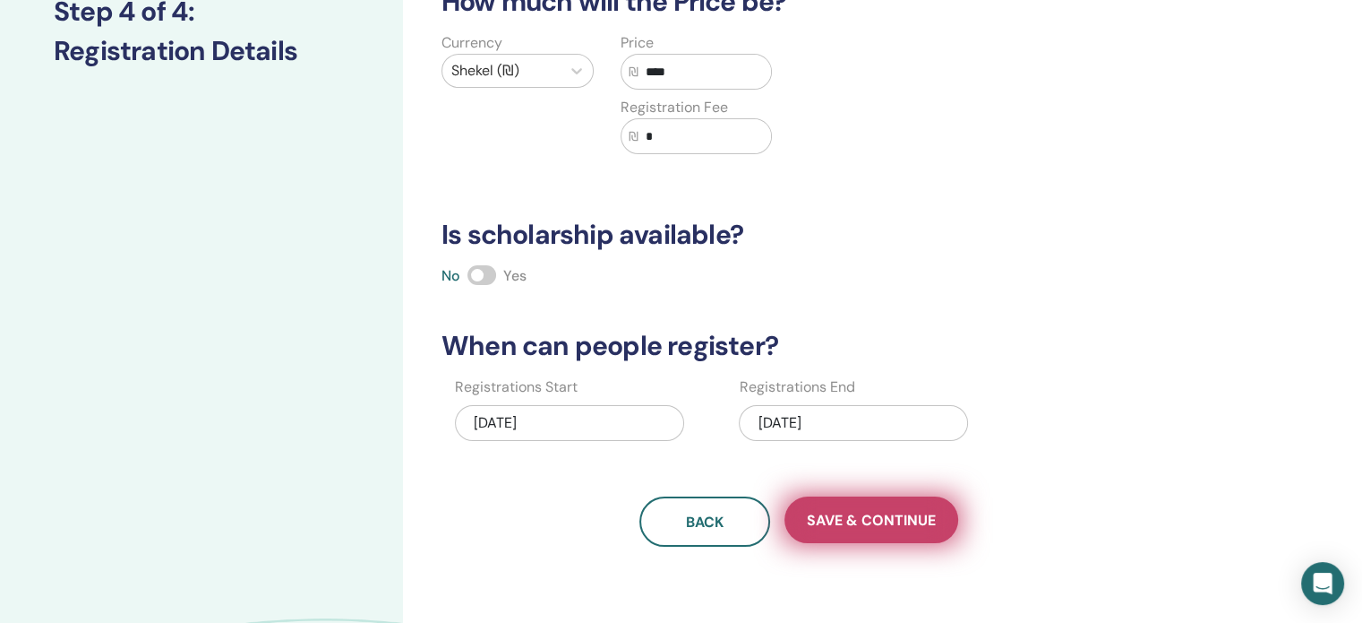
type input "****"
click at [811, 522] on span "Save & Continue" at bounding box center [871, 520] width 129 height 19
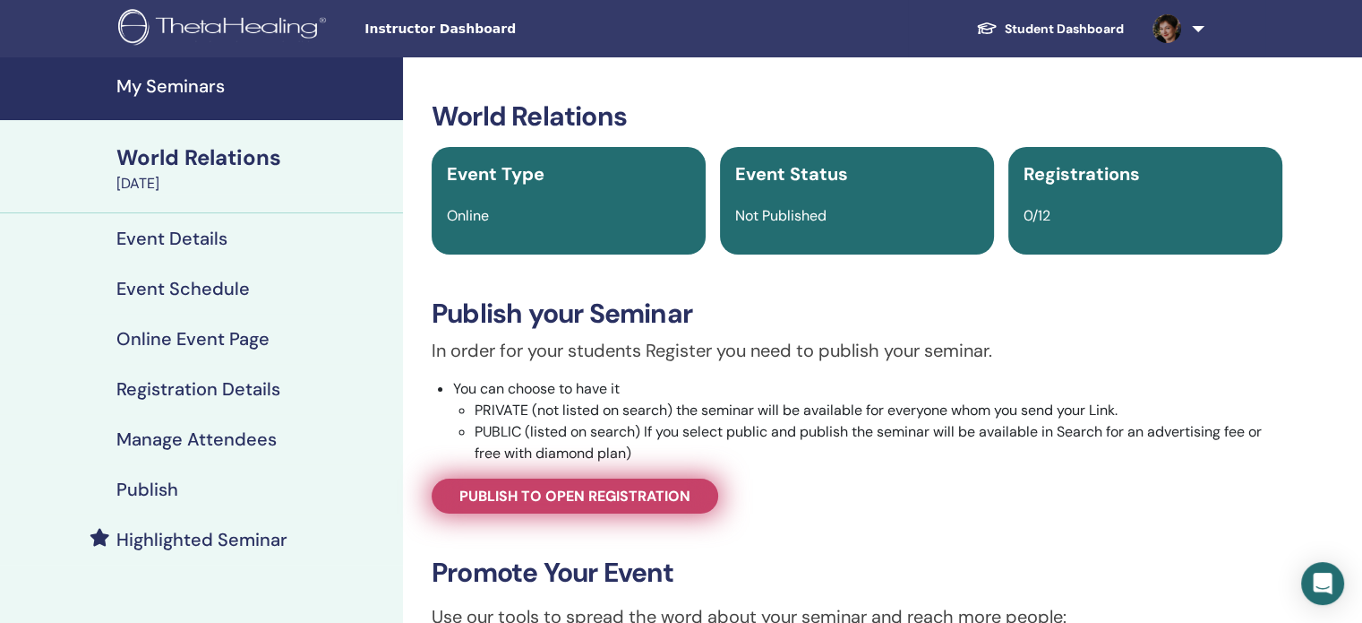
click at [540, 495] on span "Publish to open registration" at bounding box center [574, 495] width 231 height 19
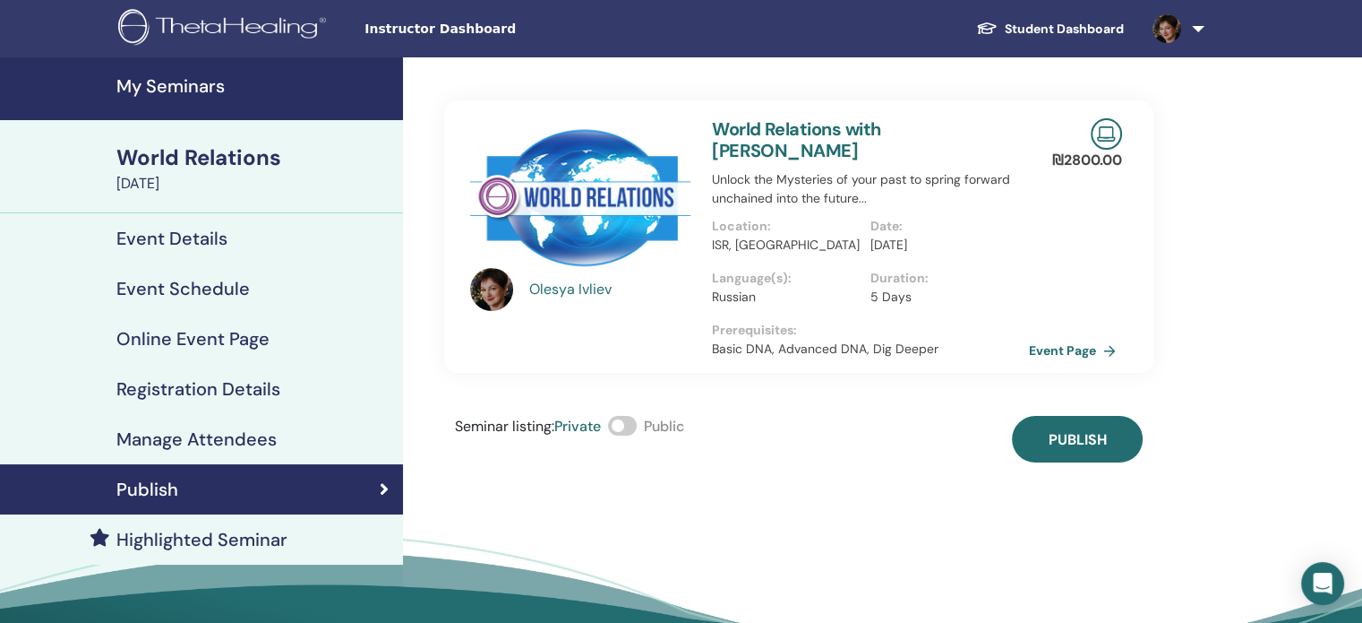
click at [624, 416] on span at bounding box center [622, 426] width 29 height 20
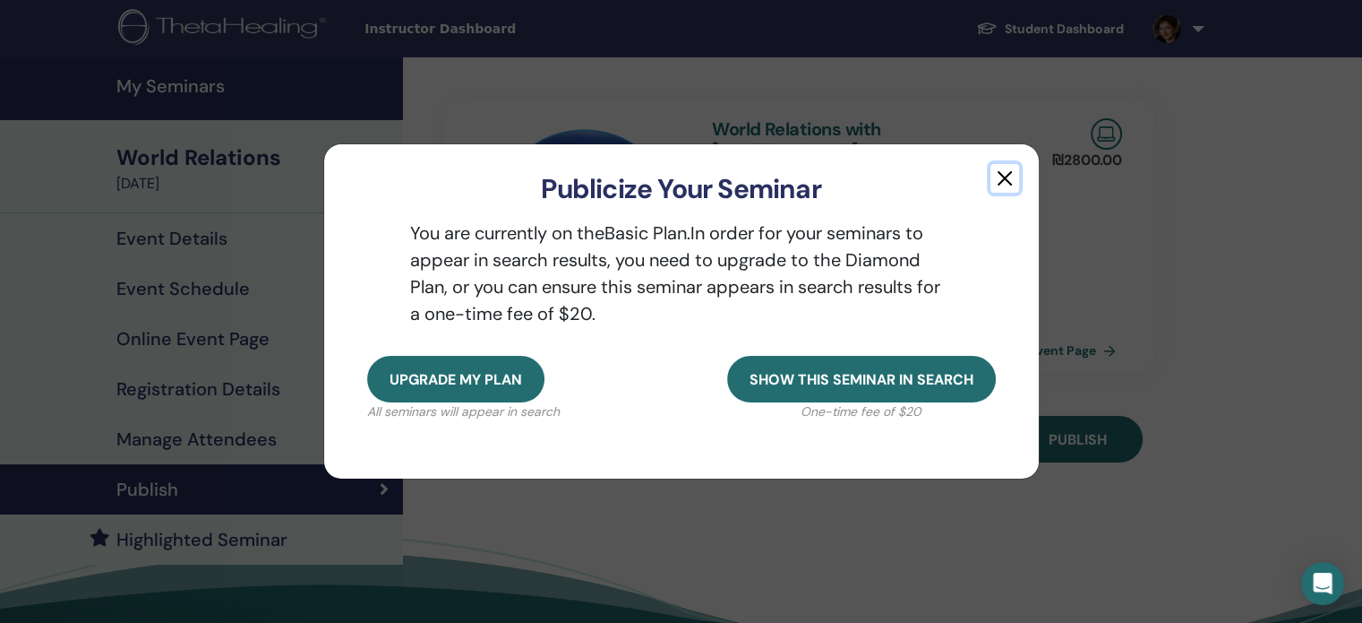
click at [1007, 171] on button "button" at bounding box center [1005, 178] width 29 height 29
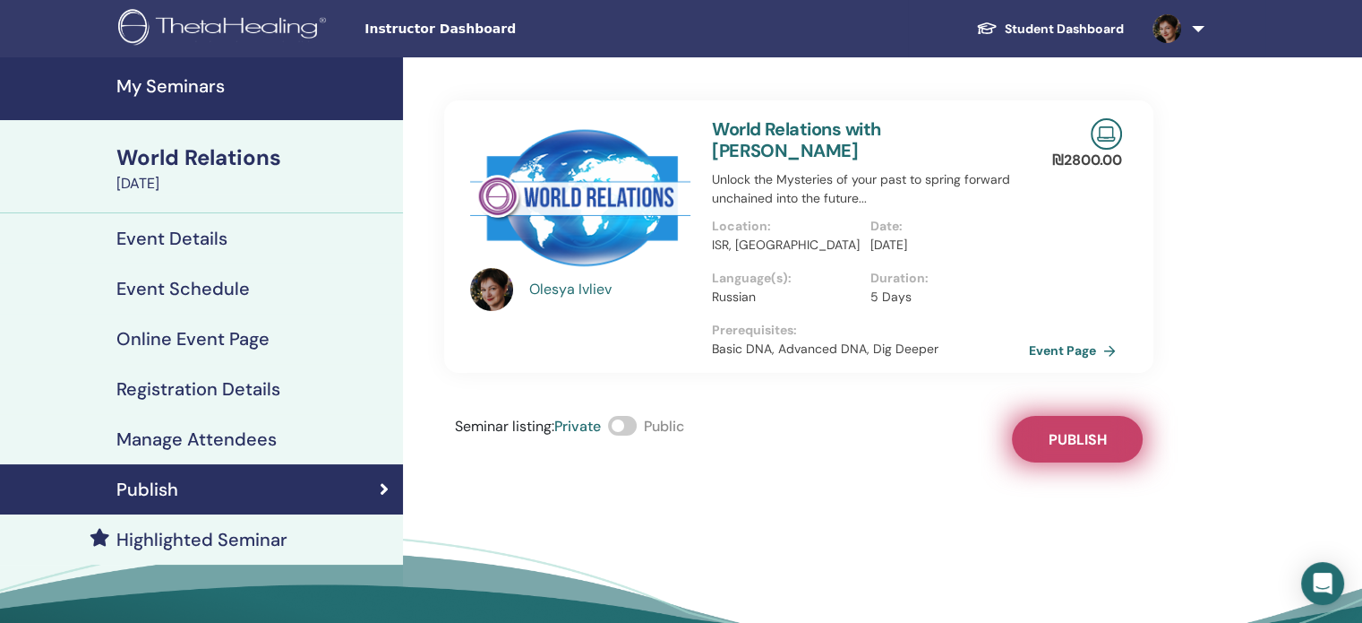
click at [1075, 430] on span "Publish" at bounding box center [1078, 439] width 58 height 19
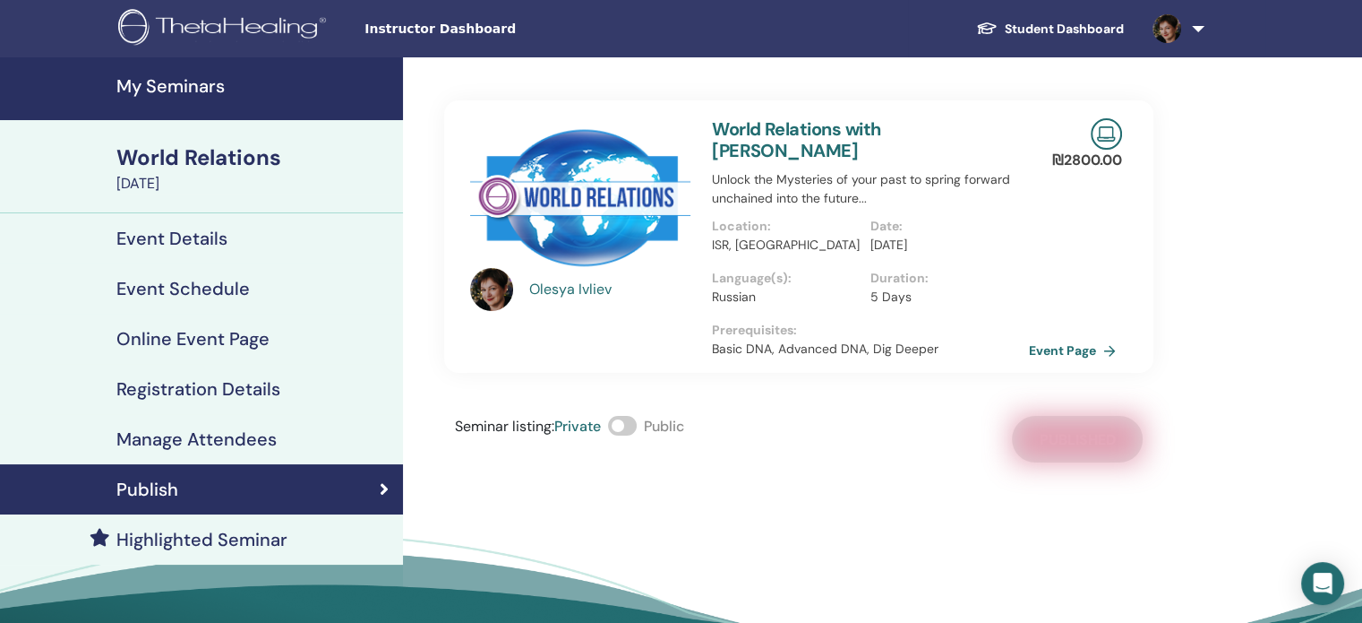
click at [622, 416] on span at bounding box center [622, 426] width 29 height 20
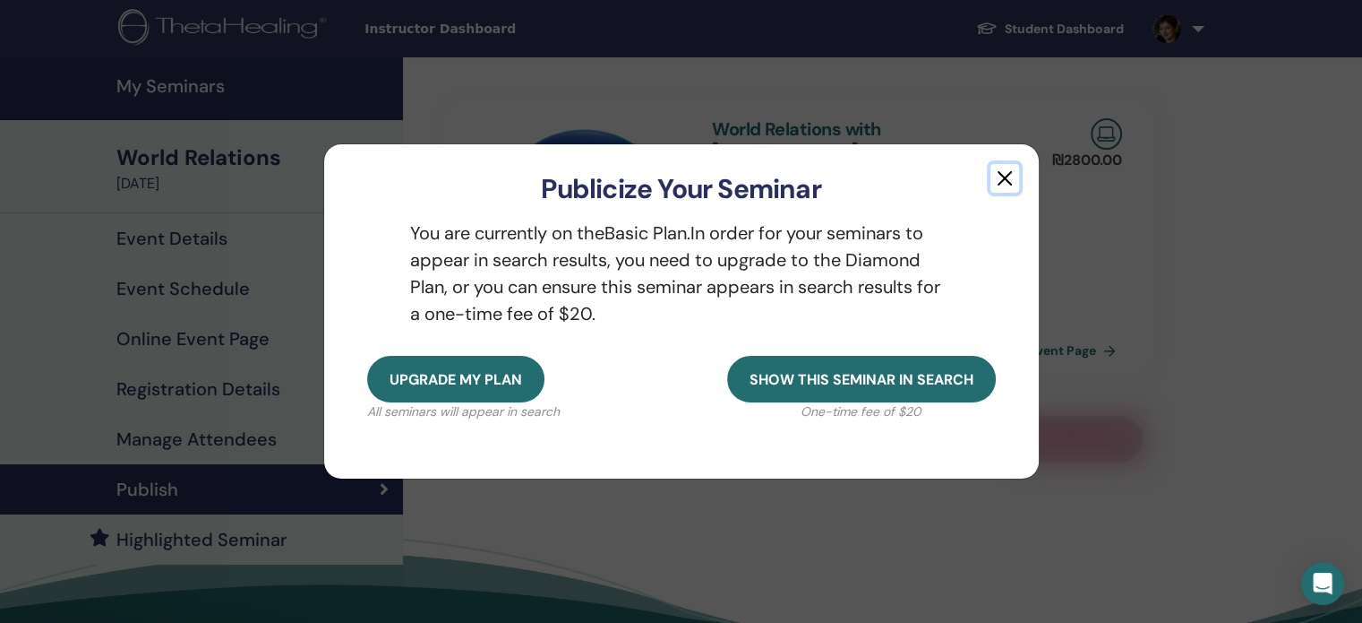
click at [1012, 176] on button "button" at bounding box center [1005, 178] width 29 height 29
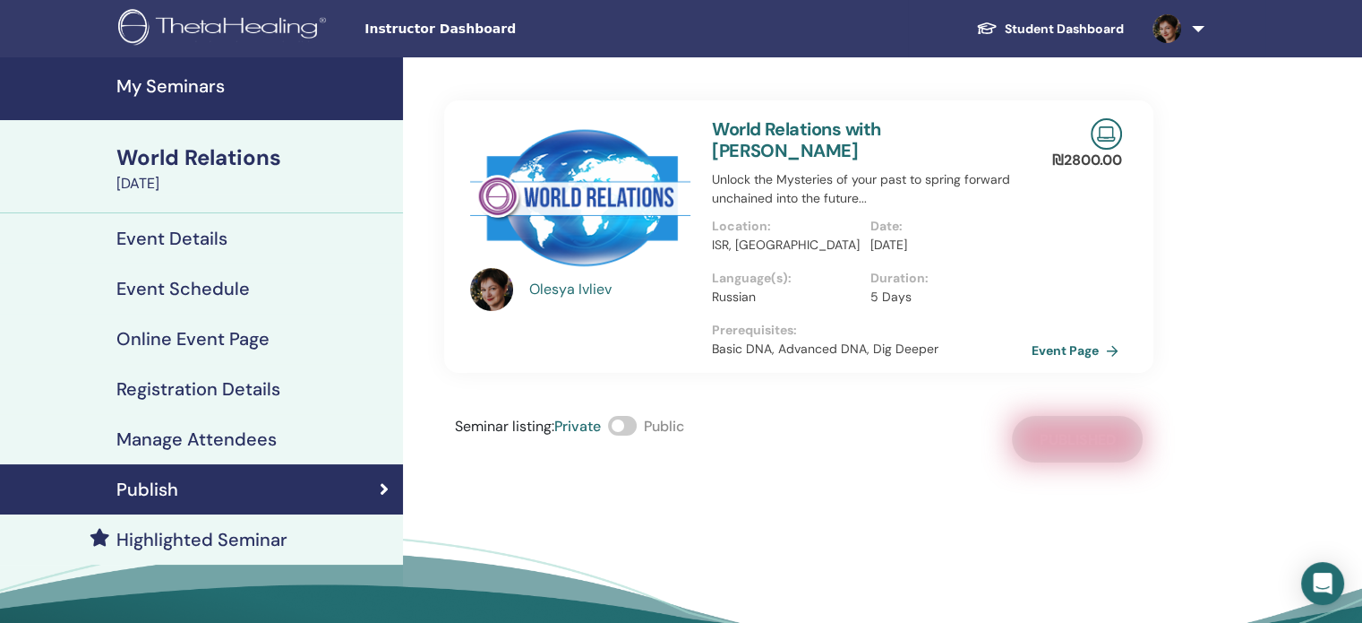
click at [1065, 337] on link "Event Page" at bounding box center [1079, 350] width 94 height 27
